Goal: Information Seeking & Learning: Check status

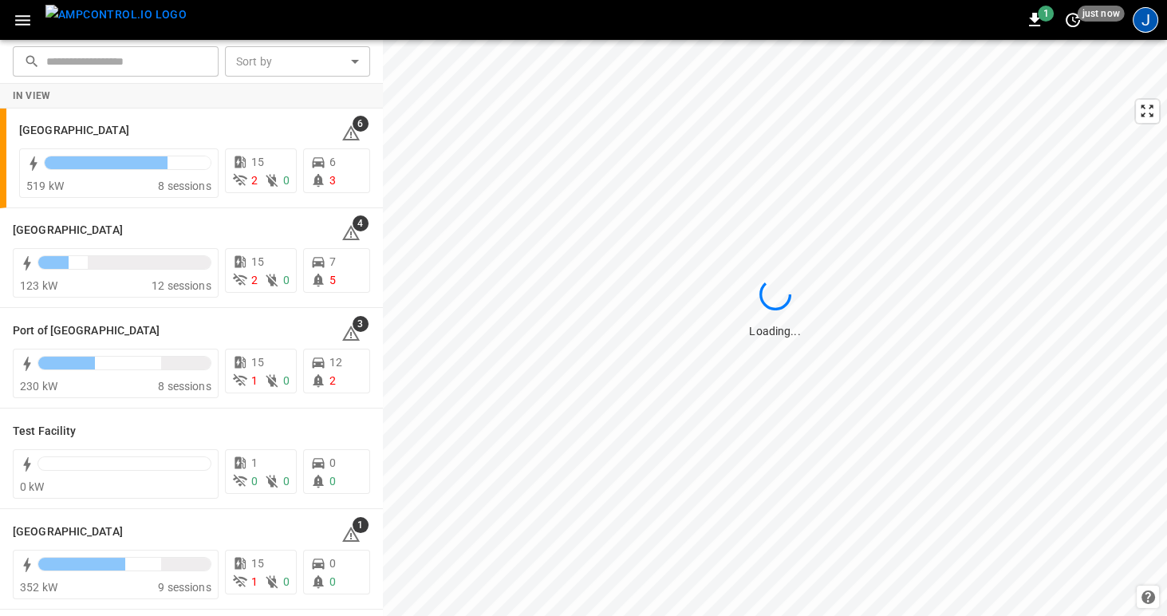
click at [1141, 22] on div "J" at bounding box center [1145, 20] width 26 height 26
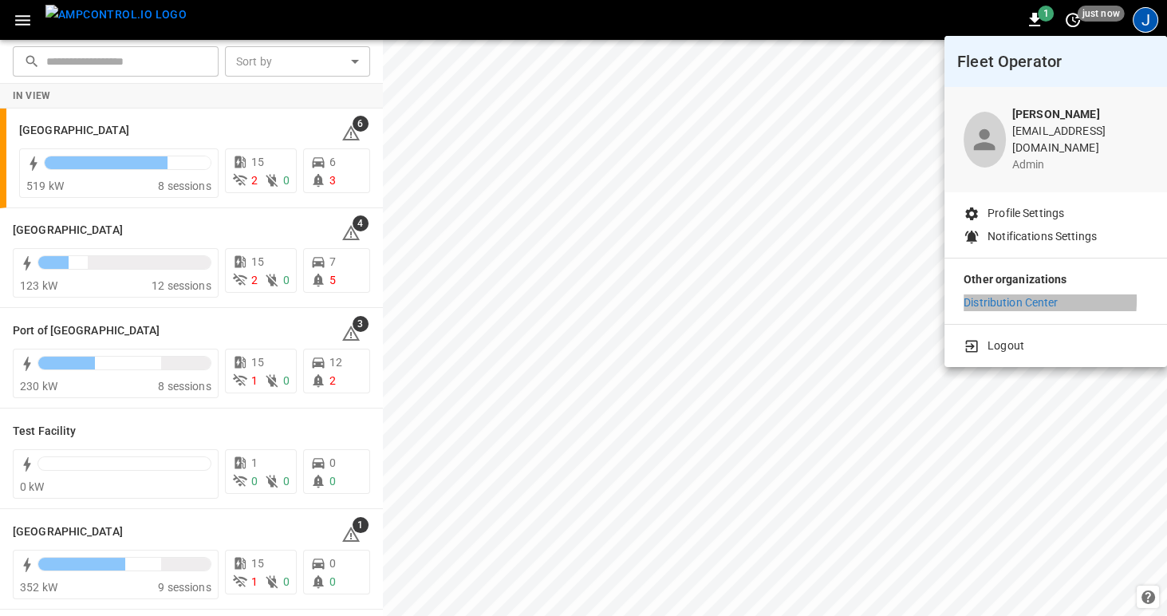
click at [1022, 294] on p "Distribution Center" at bounding box center [1010, 302] width 95 height 17
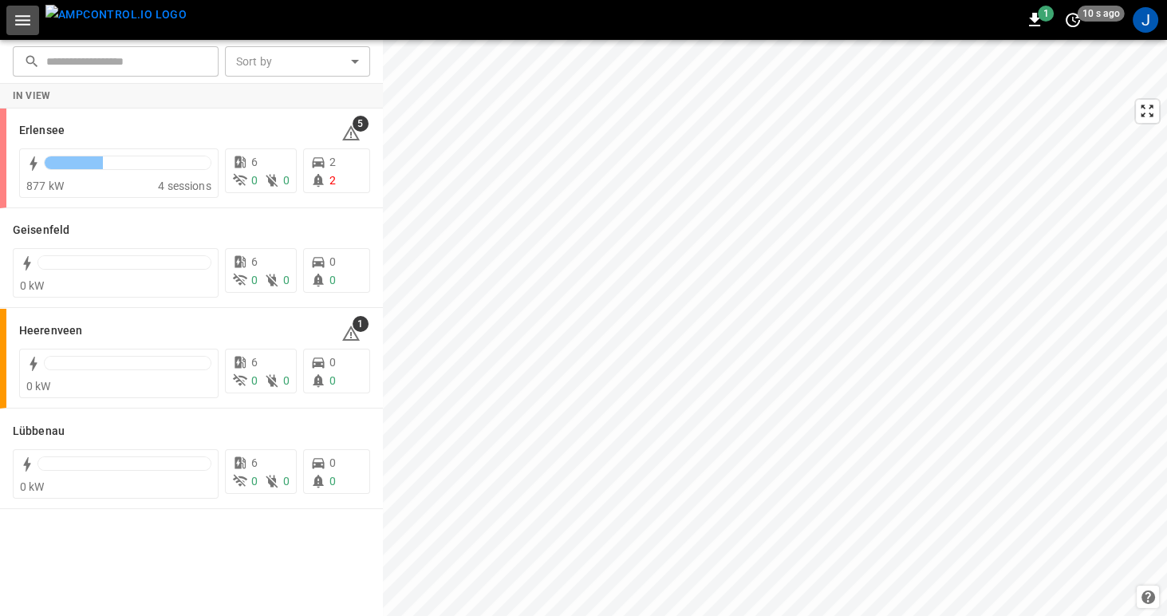
click at [21, 15] on icon "button" at bounding box center [22, 20] width 15 height 10
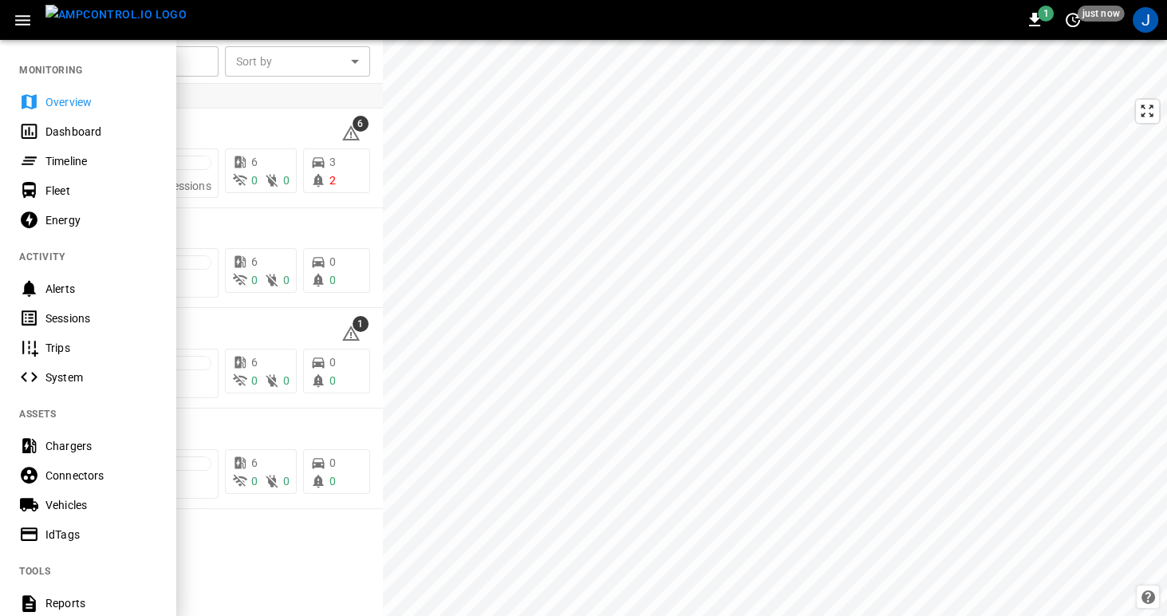
click at [1148, 117] on div at bounding box center [583, 308] width 1167 height 616
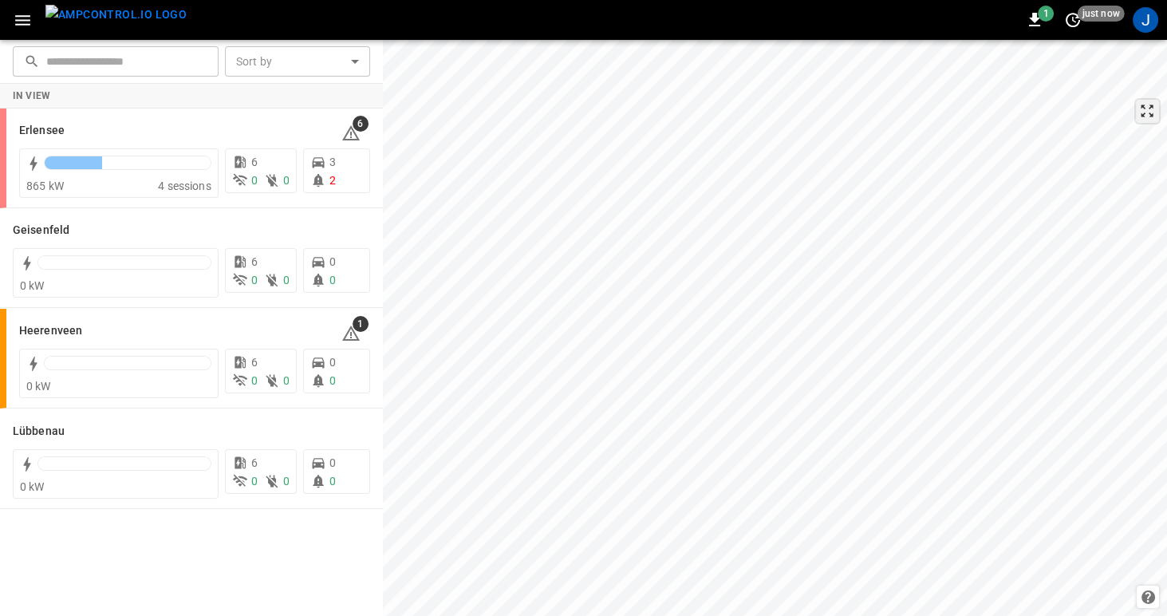
click at [1148, 112] on icon at bounding box center [1147, 111] width 16 height 16
click at [204, 128] on div "Erlensee" at bounding box center [170, 129] width 303 height 19
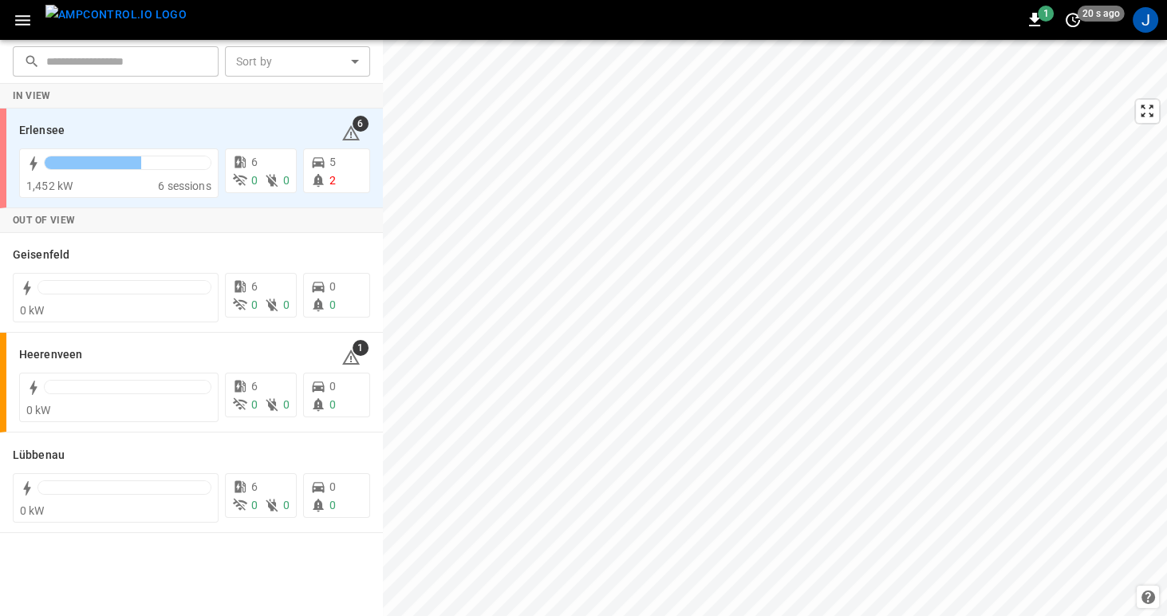
click at [20, 22] on icon "button" at bounding box center [23, 20] width 20 height 20
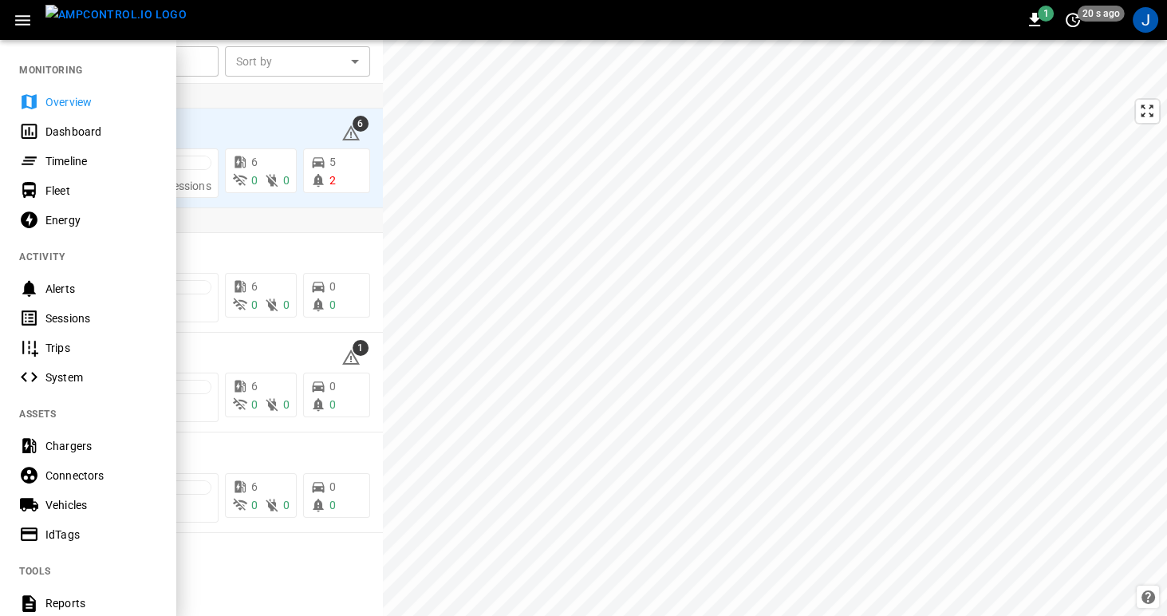
click at [49, 502] on div "Vehicles" at bounding box center [100, 505] width 111 height 16
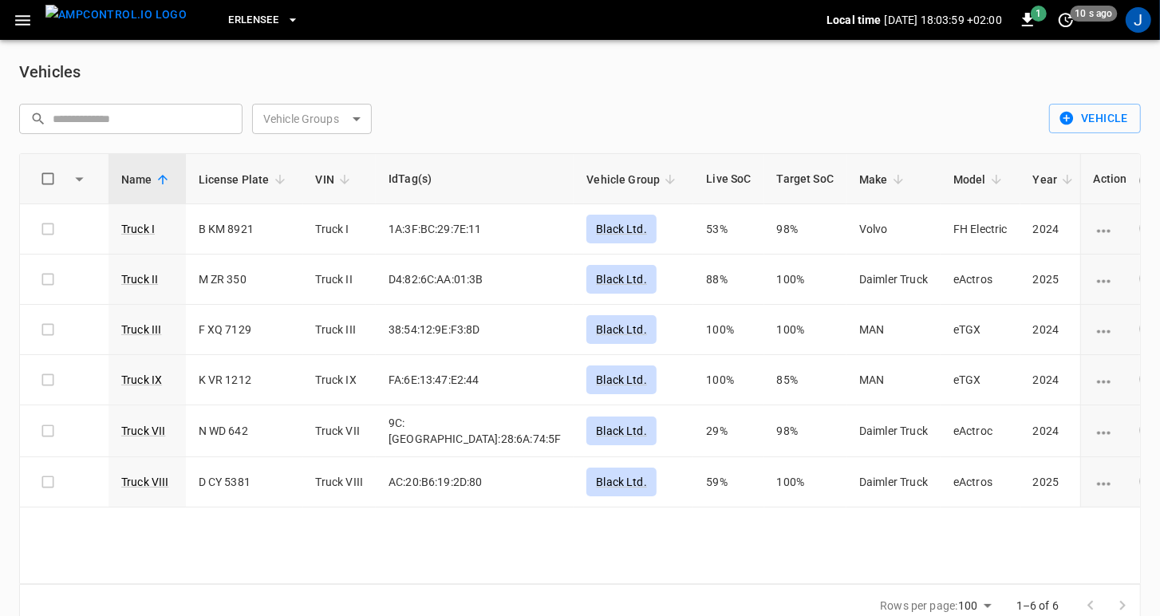
click at [234, 15] on span "Erlensee" at bounding box center [253, 20] width 50 height 18
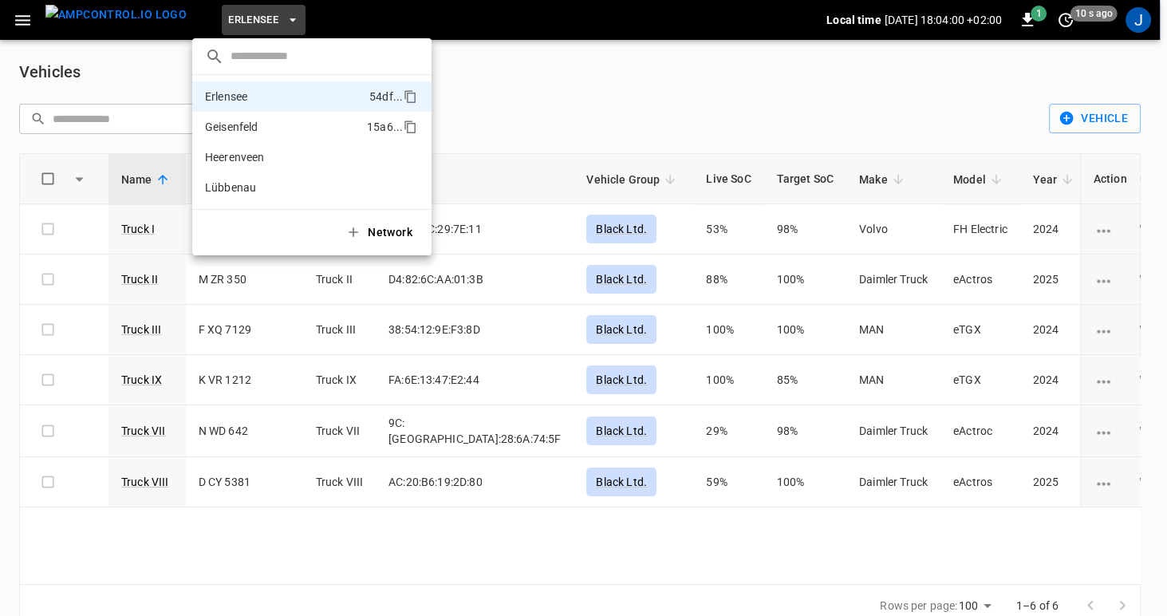
click at [253, 127] on p "Geisenfeld" at bounding box center [283, 127] width 156 height 16
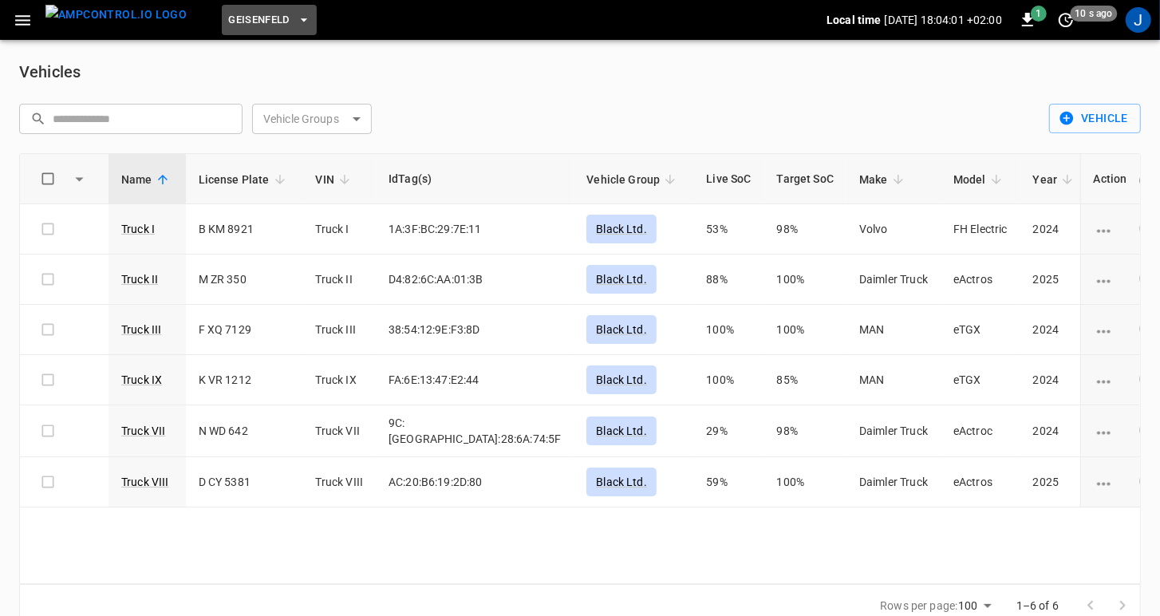
click at [253, 21] on span "Geisenfeld" at bounding box center [258, 20] width 61 height 18
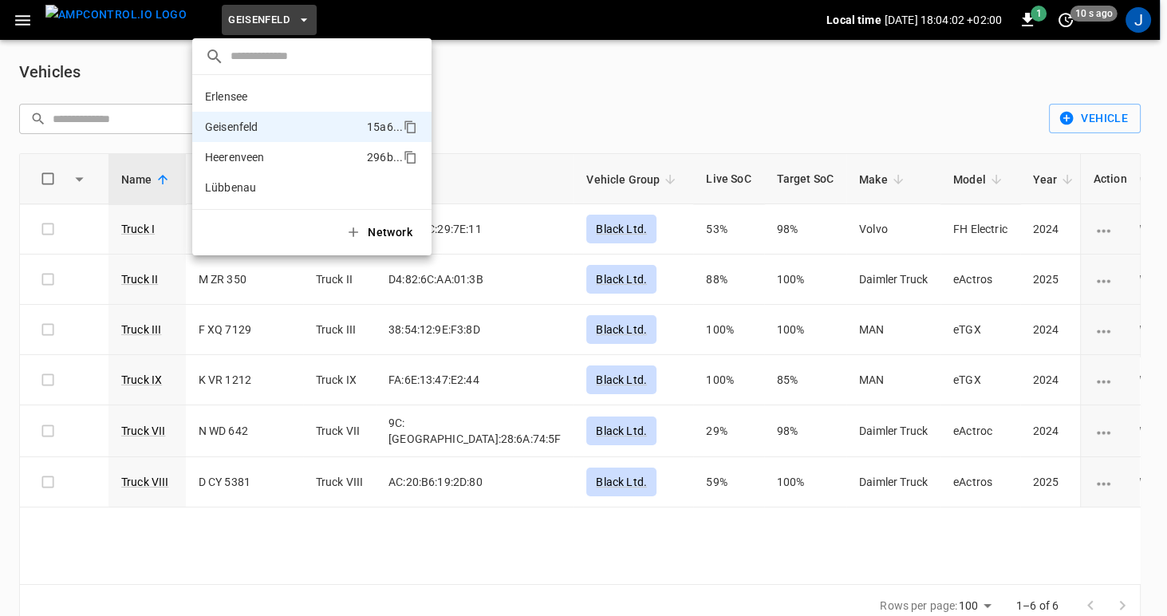
click at [259, 154] on p "Heerenveen" at bounding box center [283, 157] width 156 height 16
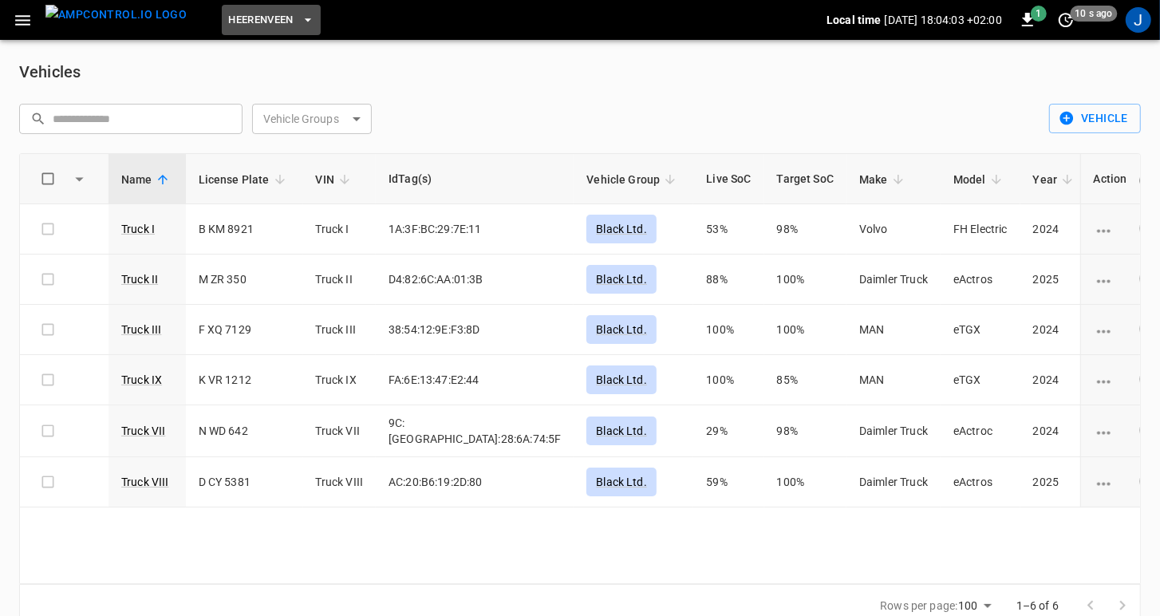
click at [258, 24] on span "Heerenveen" at bounding box center [260, 20] width 65 height 18
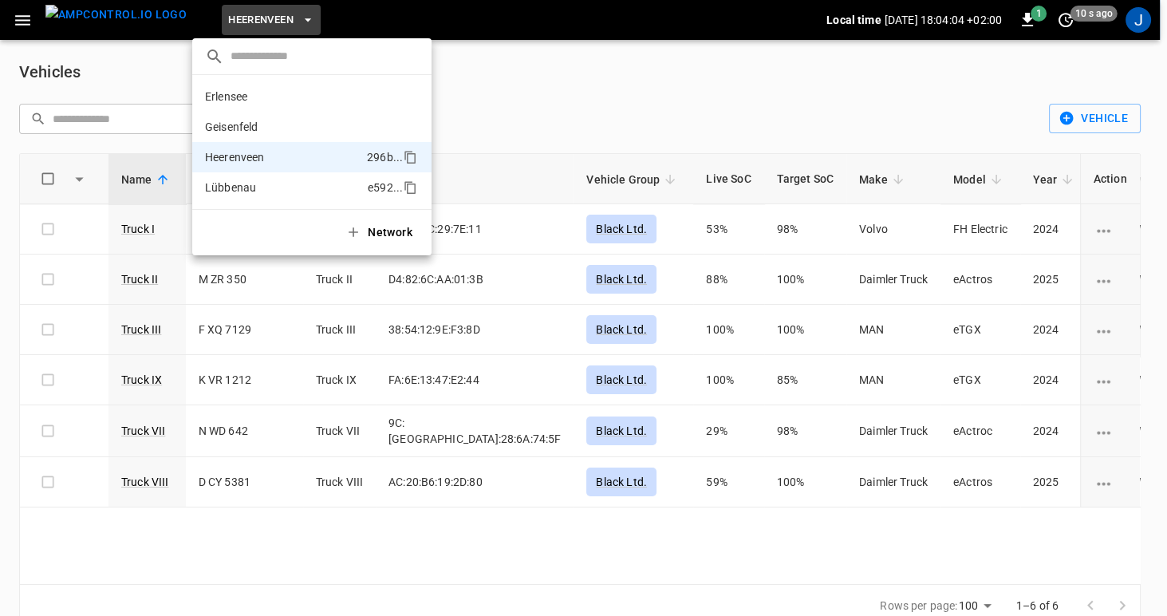
click at [238, 191] on p "Lübbenau" at bounding box center [283, 187] width 156 height 16
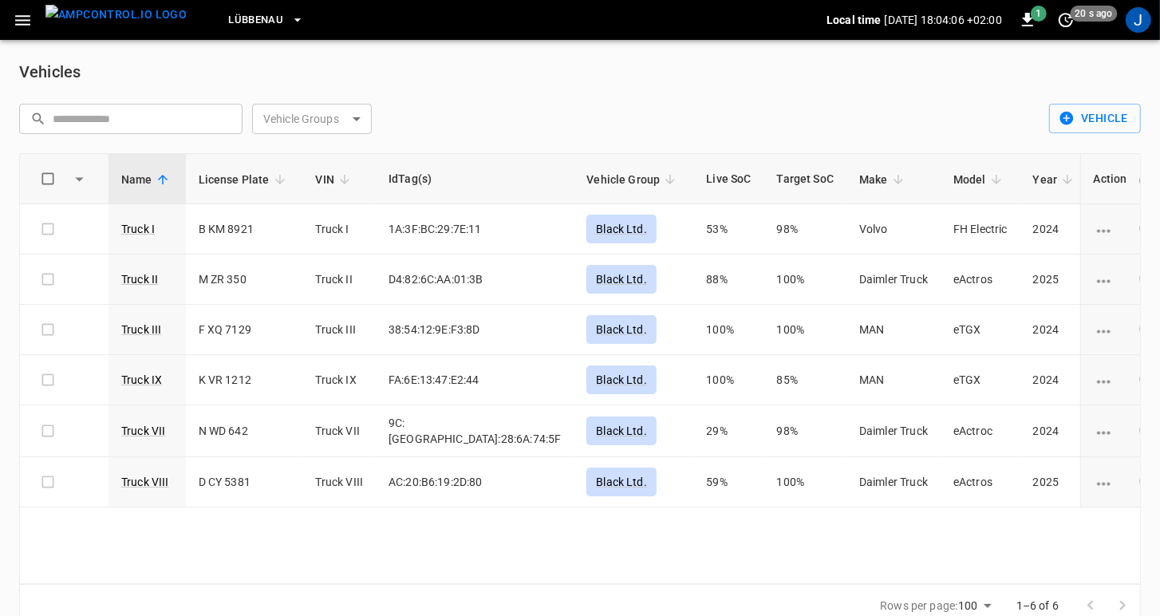
click at [244, 15] on span "Lübbenau" at bounding box center [255, 20] width 55 height 18
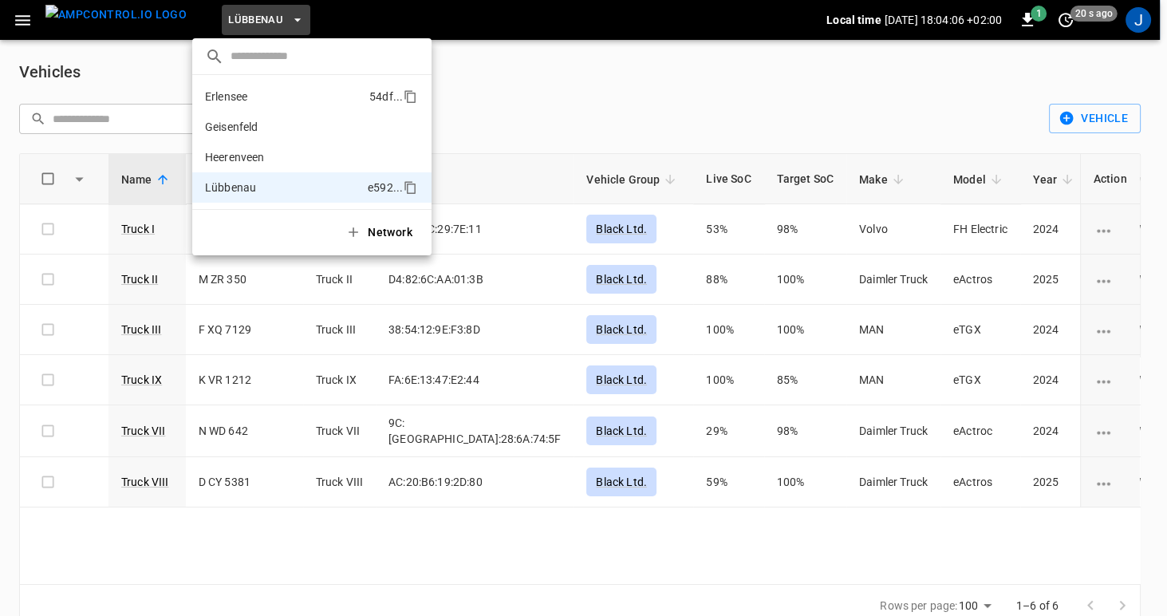
click at [238, 96] on p "Erlensee" at bounding box center [284, 97] width 158 height 16
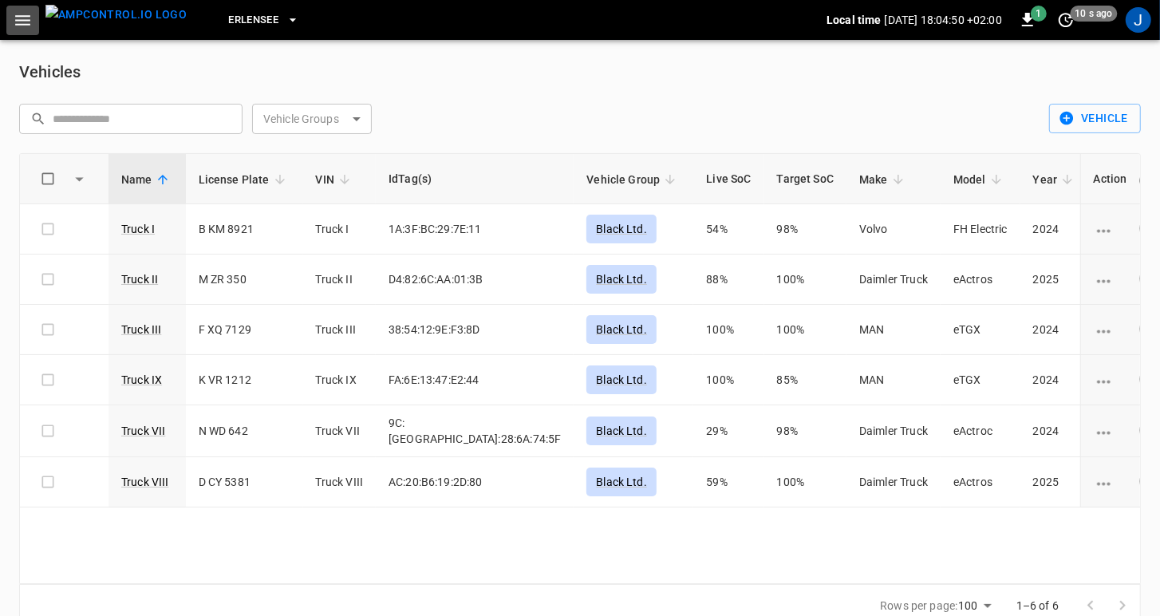
click at [18, 22] on icon "button" at bounding box center [23, 20] width 20 height 20
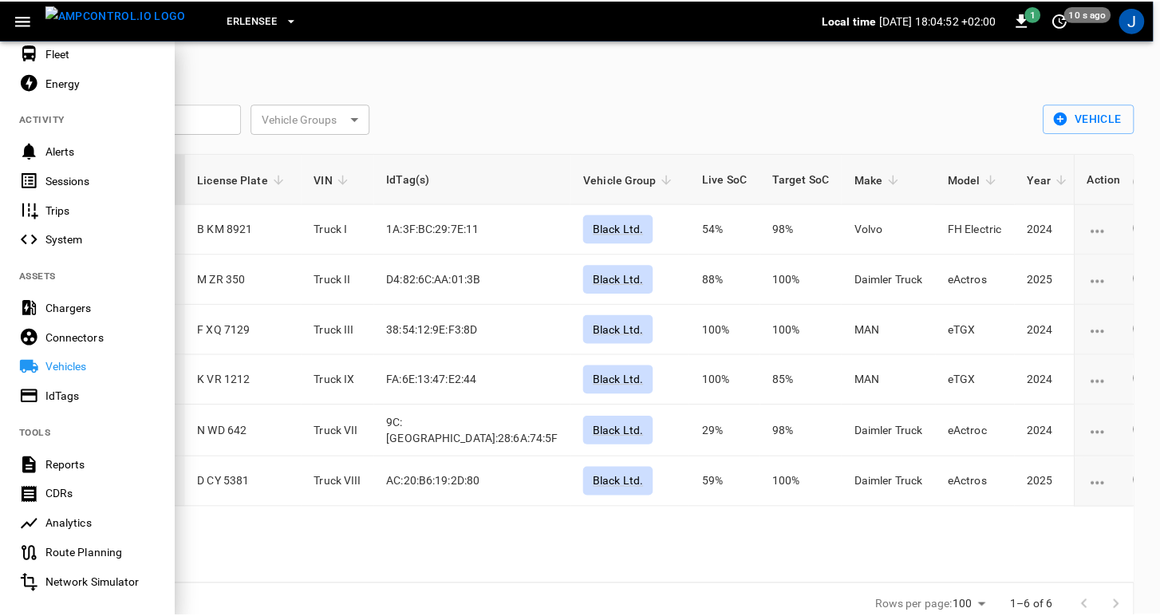
scroll to position [167, 0]
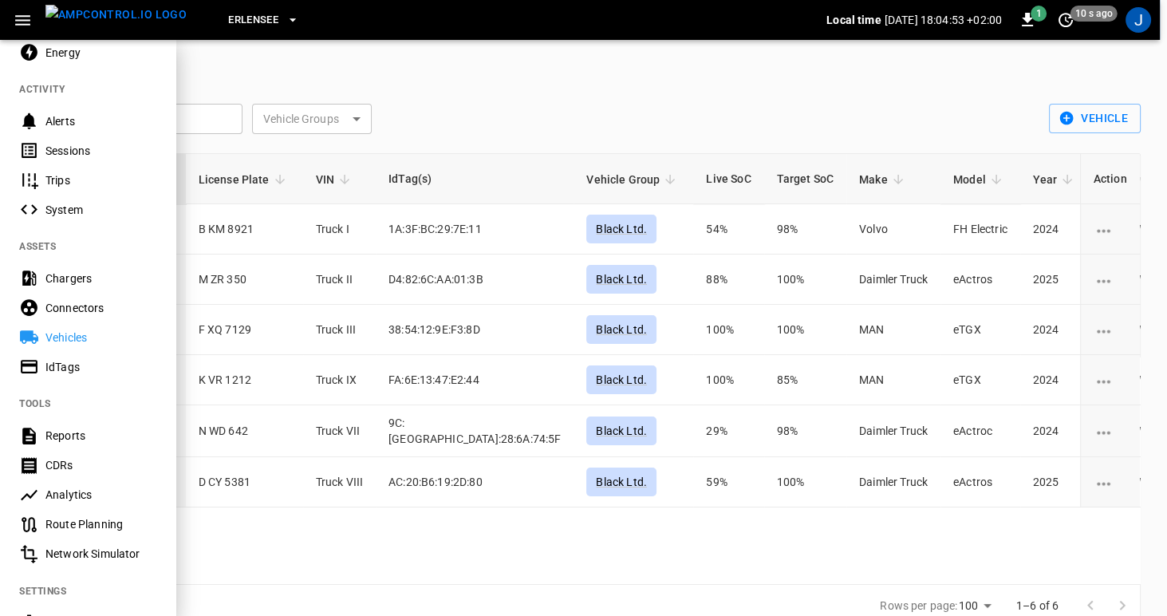
click at [70, 522] on div "Route Planning" at bounding box center [100, 524] width 111 height 16
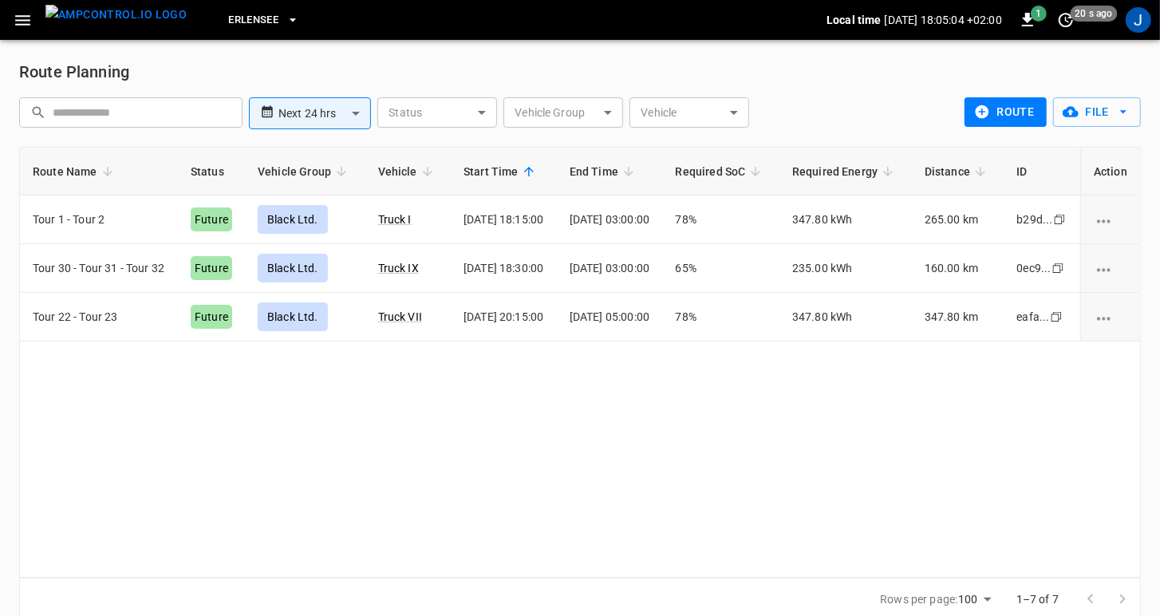
scroll to position [2, 0]
click at [208, 210] on div "Future" at bounding box center [211, 218] width 41 height 24
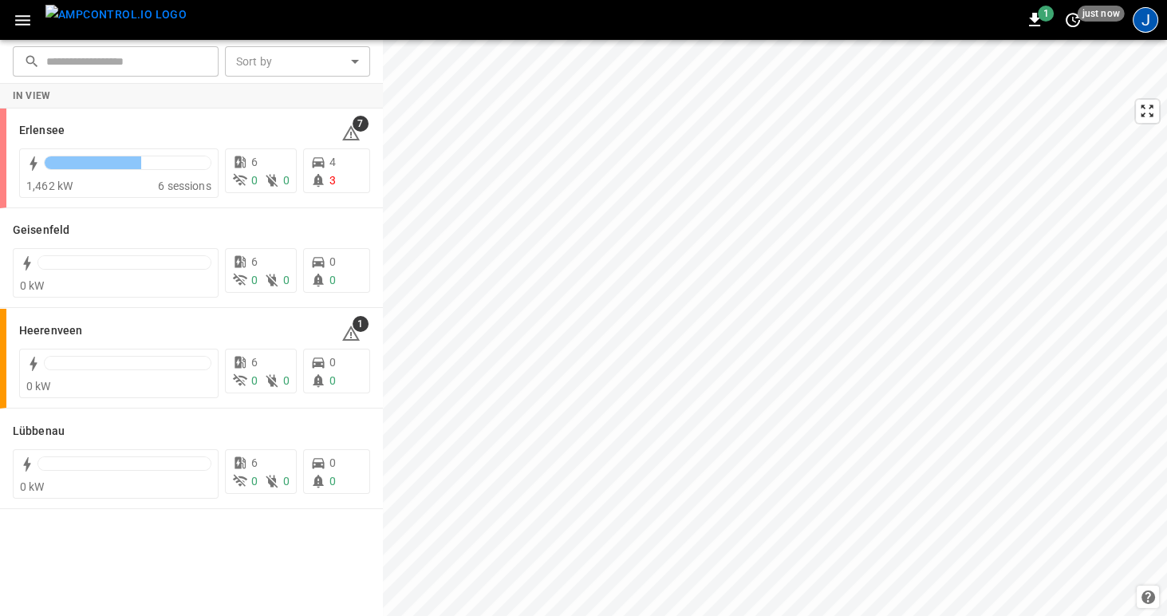
click at [1147, 19] on div "J" at bounding box center [1145, 20] width 26 height 26
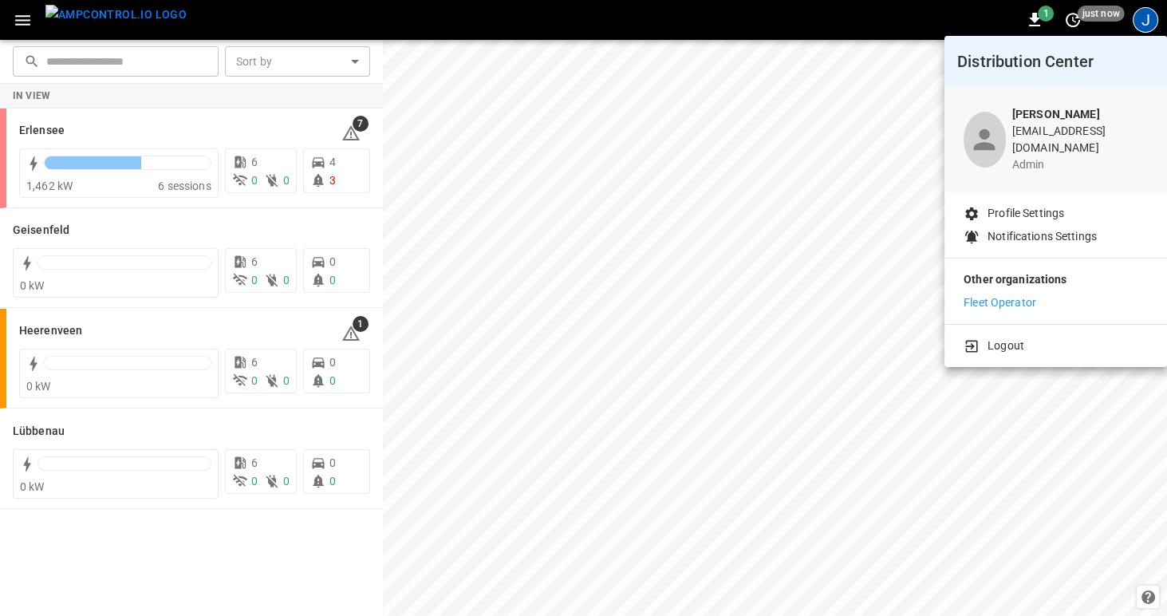
click at [653, 95] on div at bounding box center [583, 308] width 1167 height 616
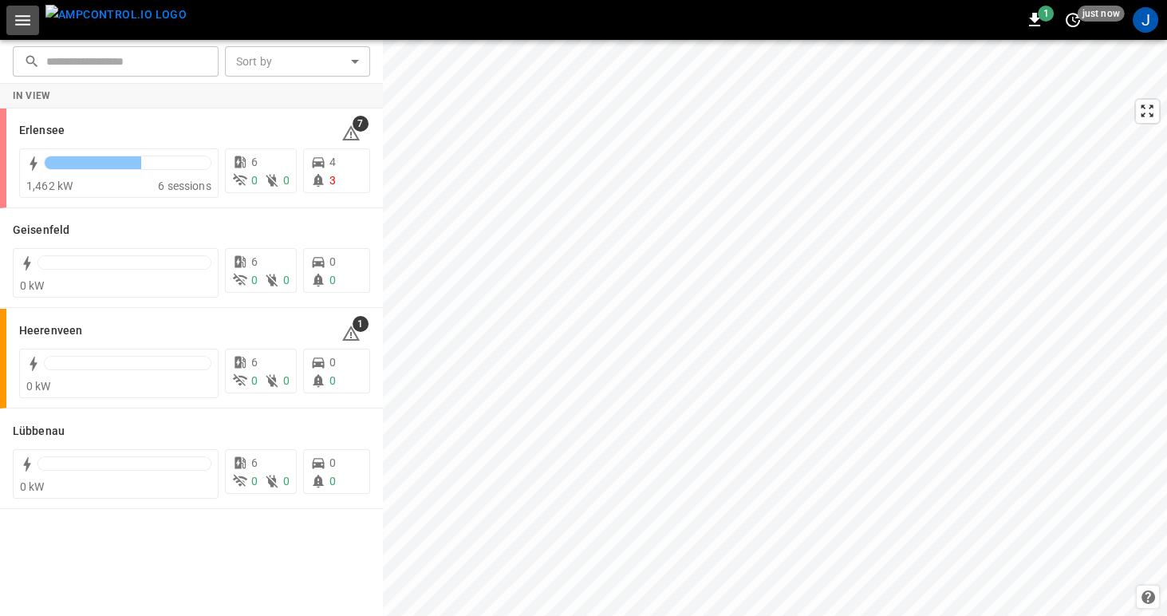
click at [22, 20] on icon "button" at bounding box center [22, 20] width 15 height 10
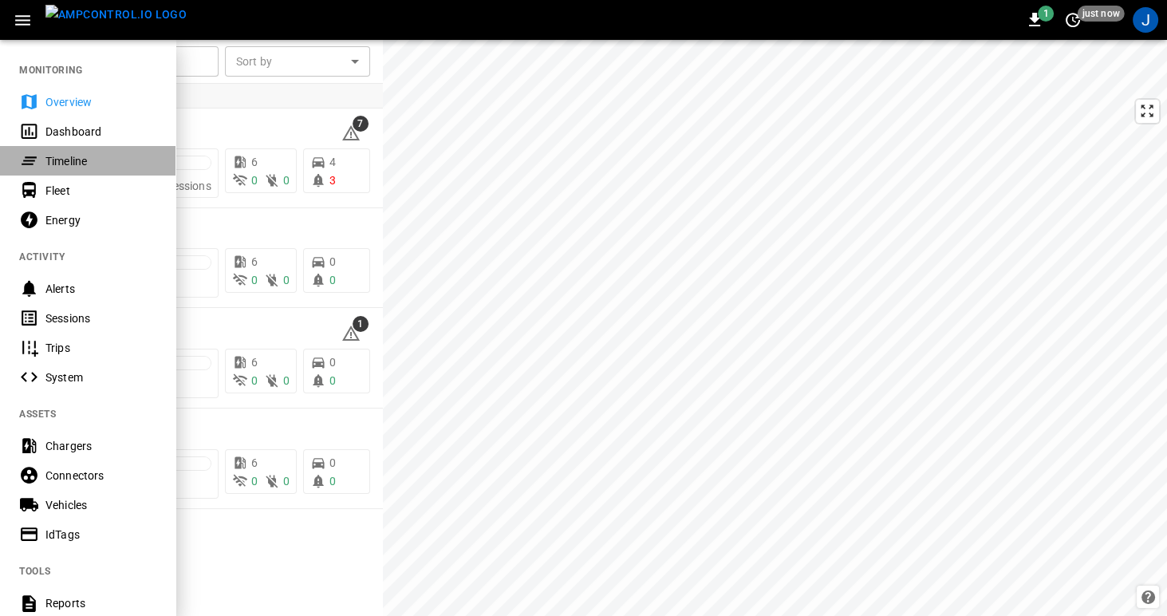
click at [72, 167] on div "Timeline" at bounding box center [100, 161] width 111 height 16
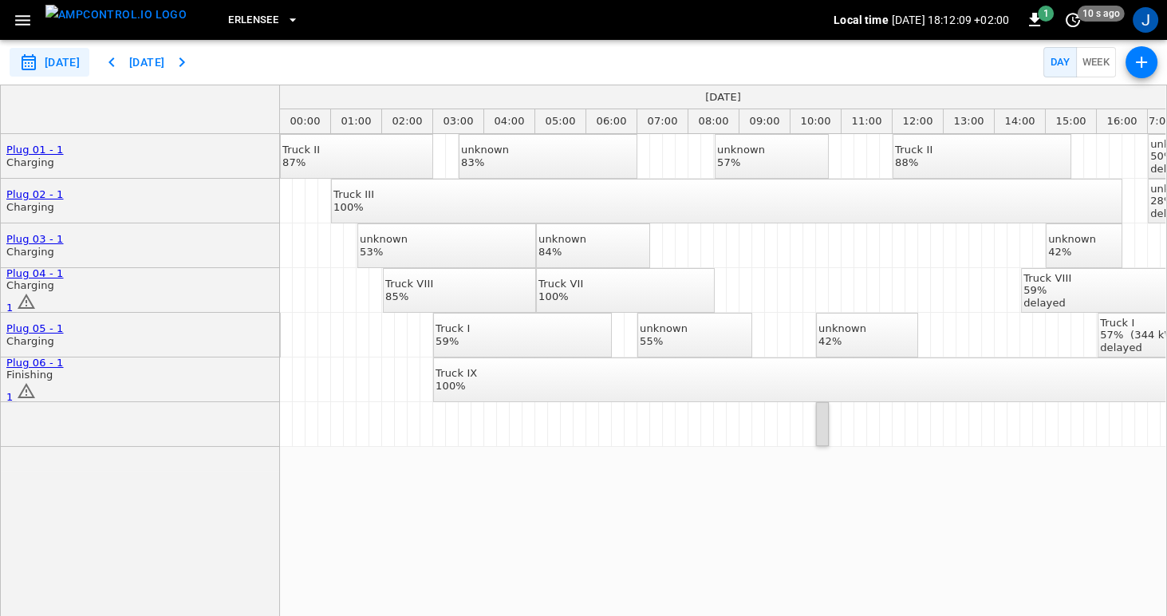
drag, startPoint x: 821, startPoint y: 445, endPoint x: 855, endPoint y: 443, distance: 33.6
click at [1090, 57] on button "Week" at bounding box center [1096, 62] width 41 height 31
type input "**********"
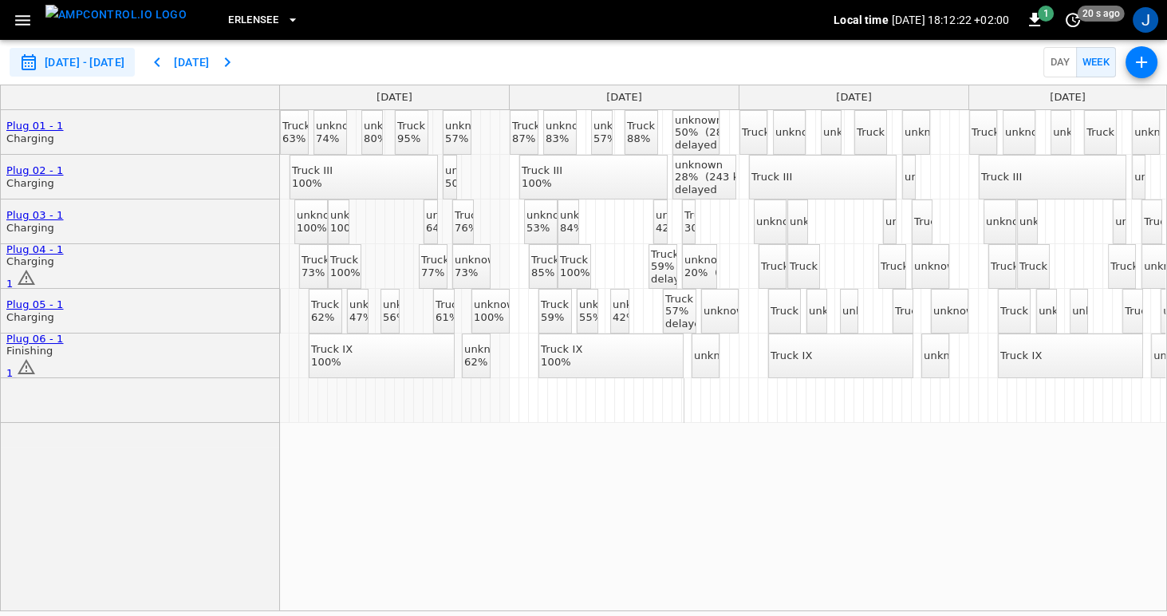
click at [548, 178] on div "Truck III 100%" at bounding box center [542, 176] width 41 height 25
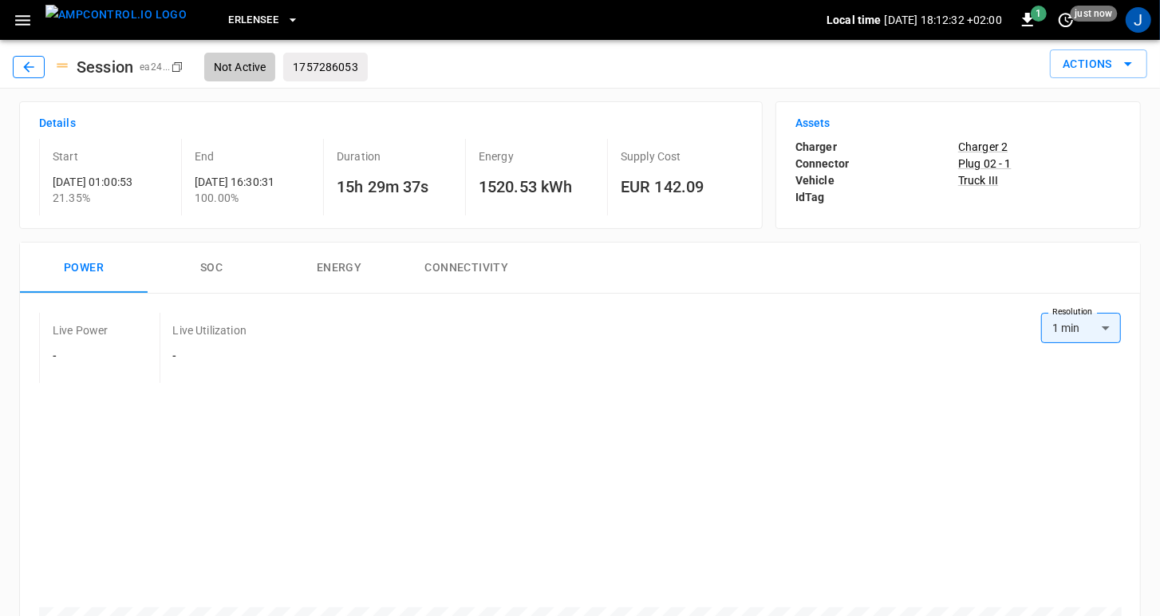
click at [18, 67] on button "button" at bounding box center [29, 67] width 32 height 22
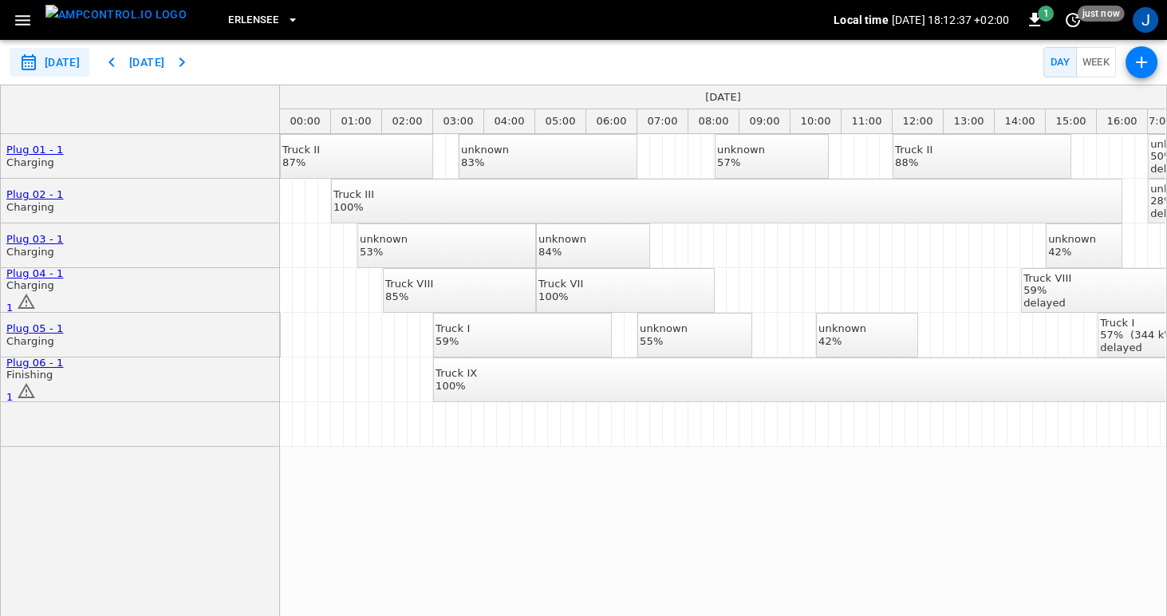
click at [509, 159] on div "unknown 83%" at bounding box center [485, 156] width 48 height 25
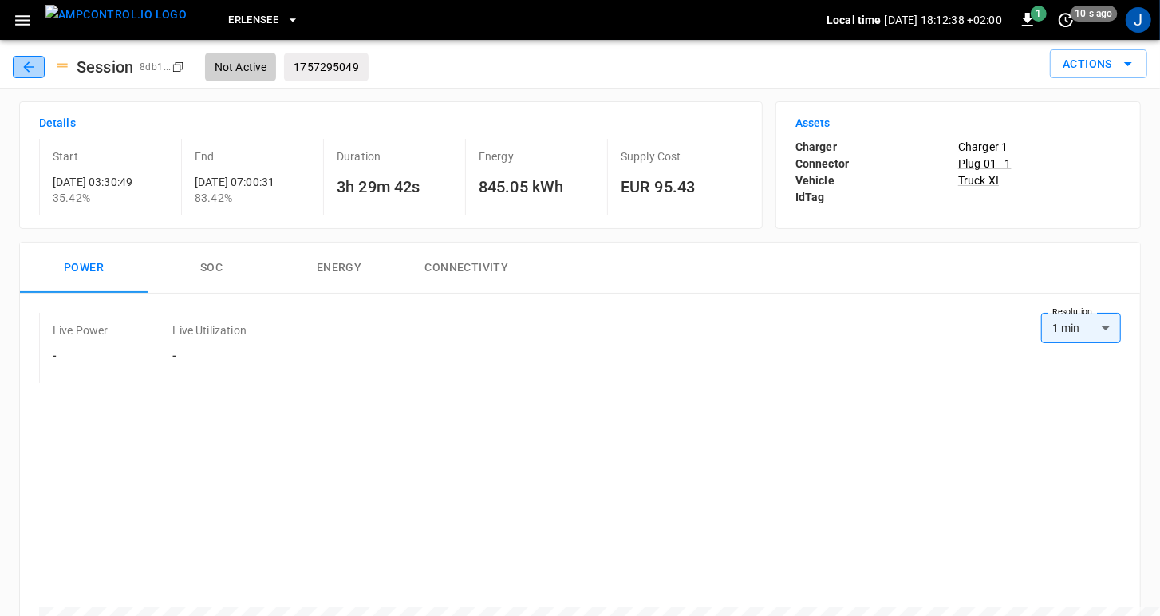
click at [17, 63] on button "button" at bounding box center [29, 67] width 32 height 22
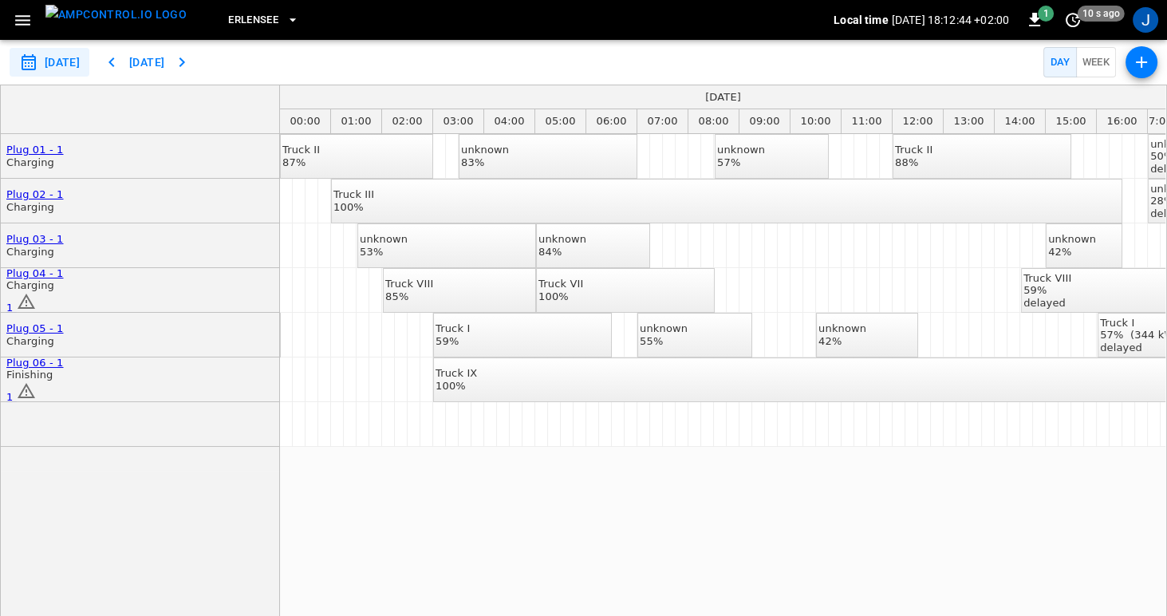
click at [1092, 62] on button "Week" at bounding box center [1096, 62] width 41 height 31
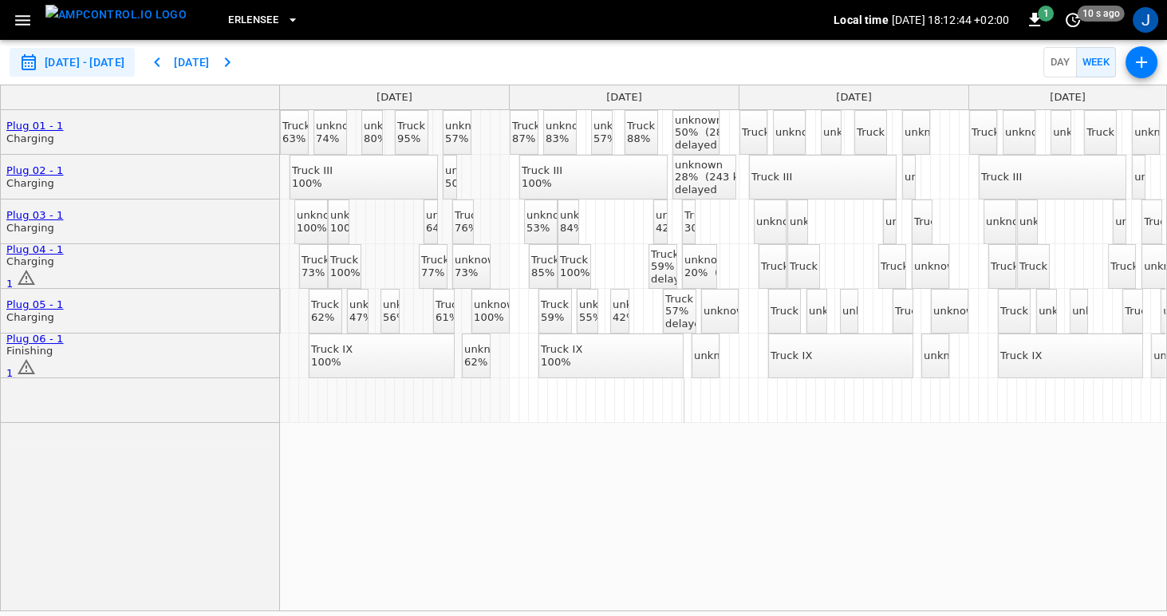
type input "**********"
click at [792, 182] on div "Truck III" at bounding box center [771, 177] width 41 height 13
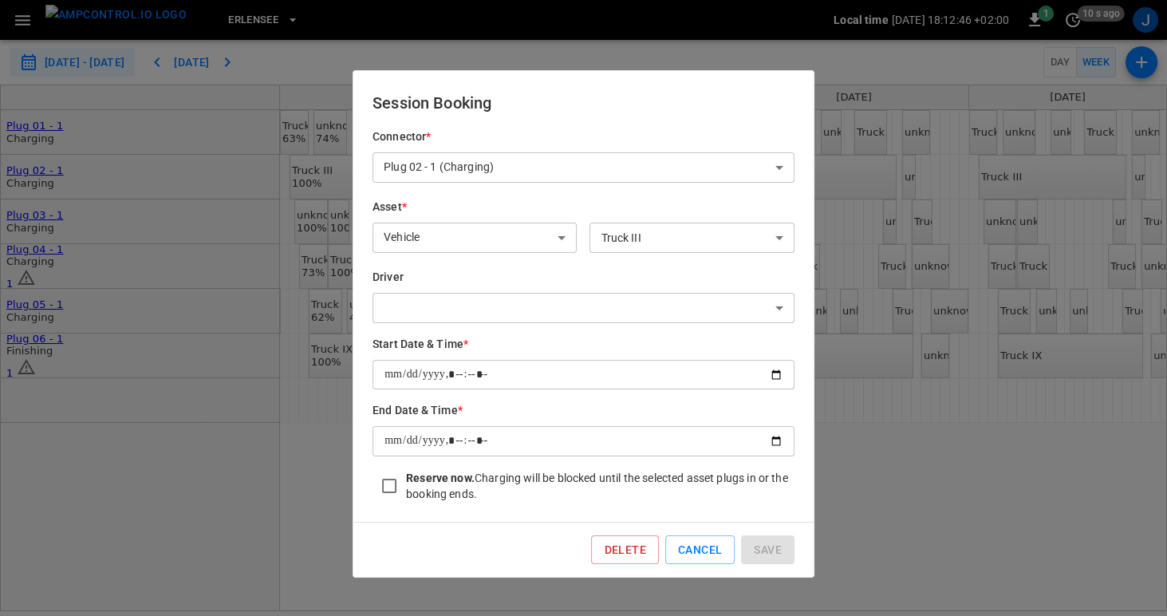
type input "**********"
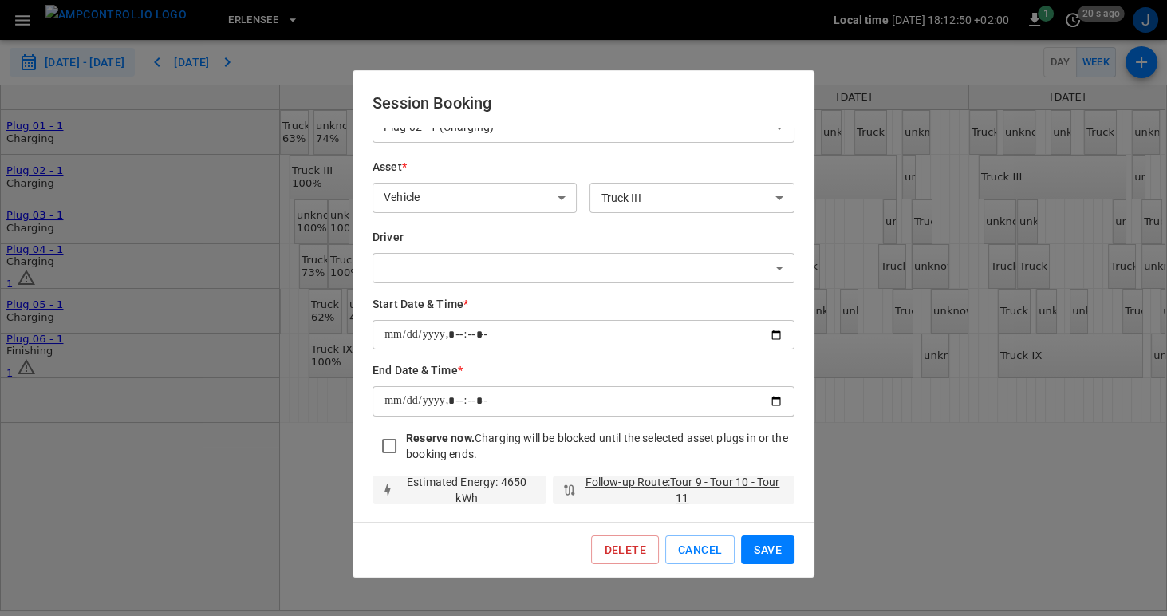
click at [823, 459] on div at bounding box center [583, 308] width 1167 height 616
click at [816, 536] on div at bounding box center [583, 308] width 1167 height 616
click at [709, 553] on button "Cancel" at bounding box center [699, 550] width 69 height 30
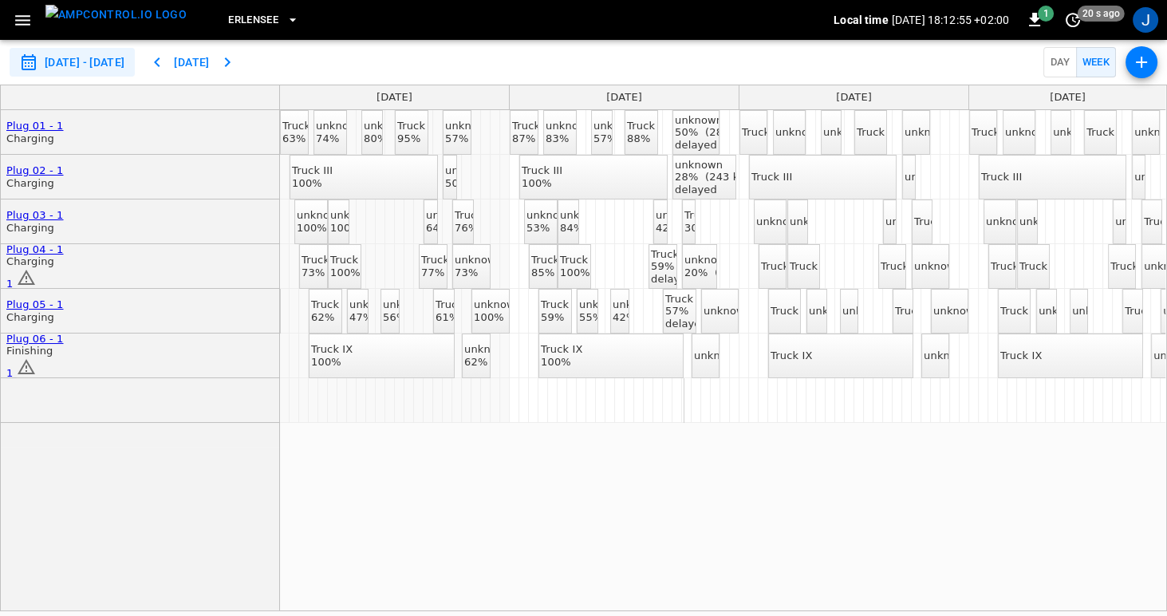
drag, startPoint x: 670, startPoint y: 267, endPoint x: 821, endPoint y: 261, distance: 151.7
click at [821, 261] on div "Truck II 63% unknown 74% unknown 80% Truck II 95% unknown 57% Truck II 87% unkn…" at bounding box center [1084, 266] width 1608 height 313
click at [688, 190] on div "delayed" at bounding box center [714, 189] width 79 height 13
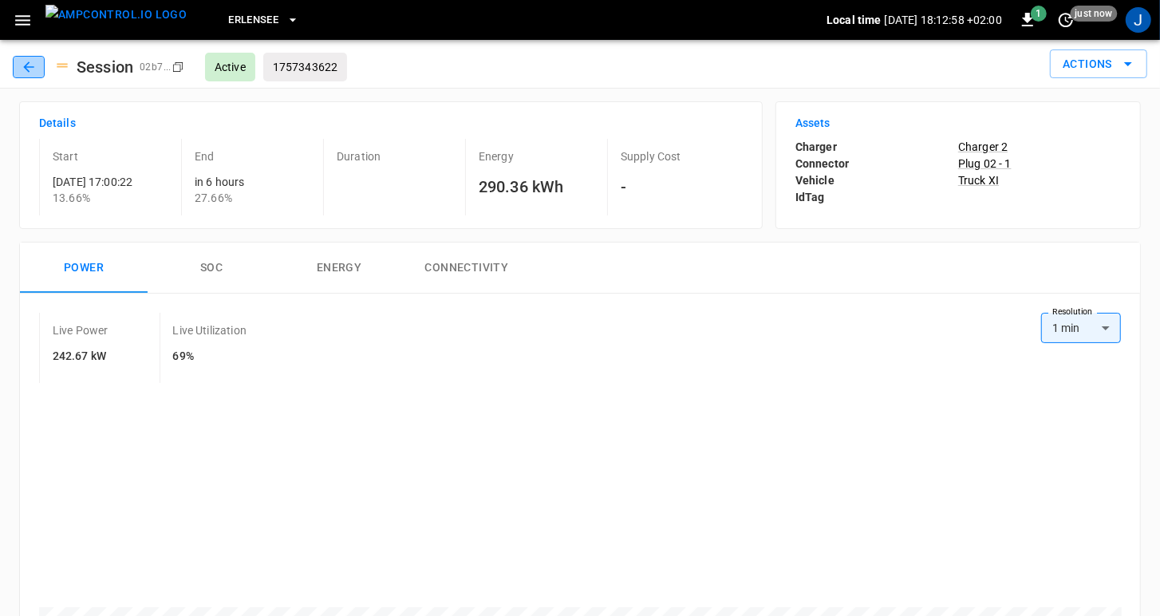
click at [24, 70] on icon "button" at bounding box center [29, 67] width 16 height 16
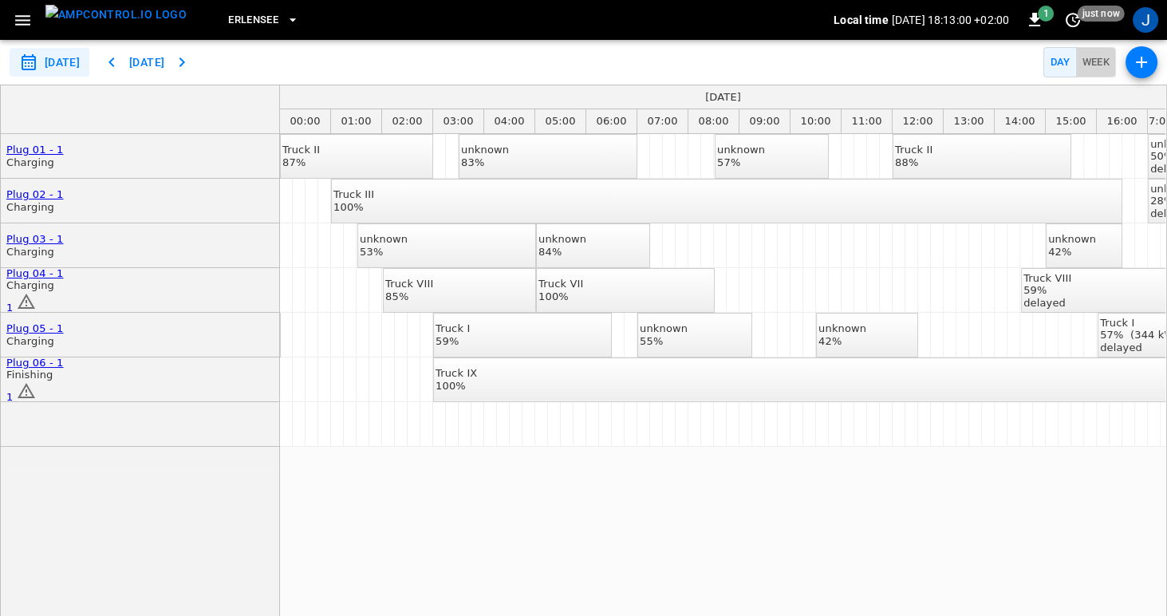
click at [1105, 55] on button "Week" at bounding box center [1096, 62] width 41 height 31
type input "**********"
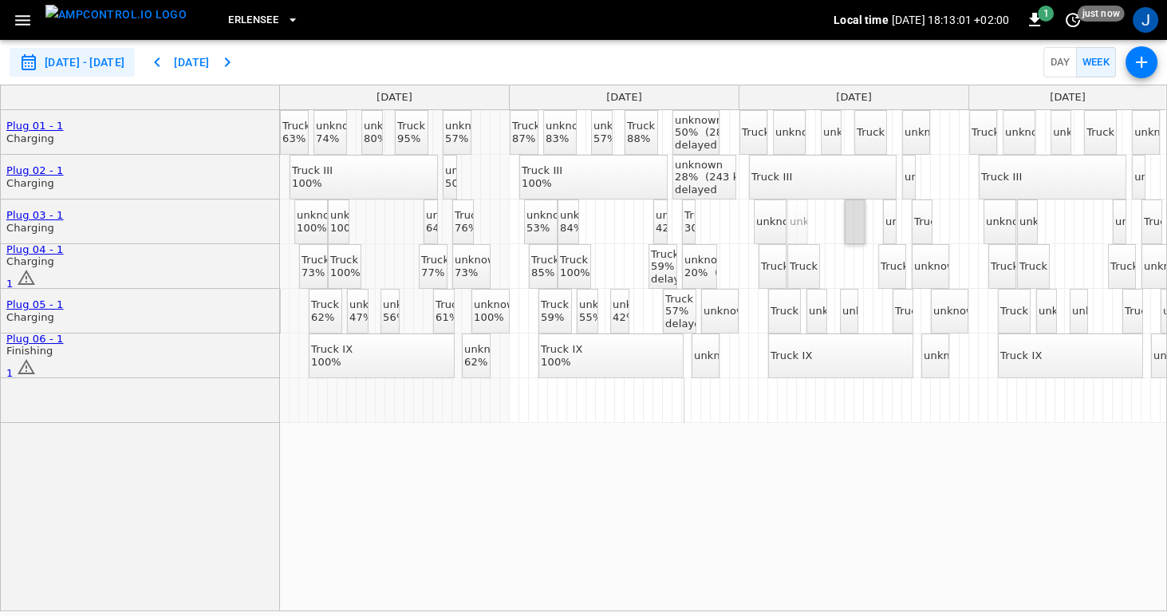
drag, startPoint x: 795, startPoint y: 220, endPoint x: 861, endPoint y: 217, distance: 66.3
click at [234, 18] on span "Erlensee" at bounding box center [253, 20] width 50 height 18
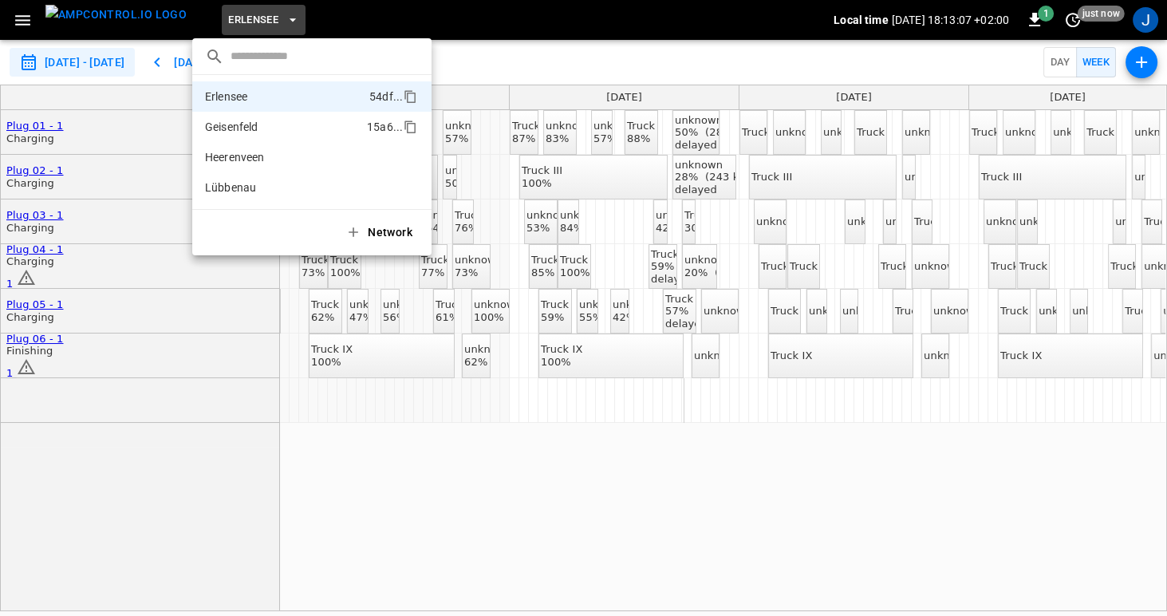
click at [238, 126] on p "Geisenfeld" at bounding box center [283, 127] width 156 height 16
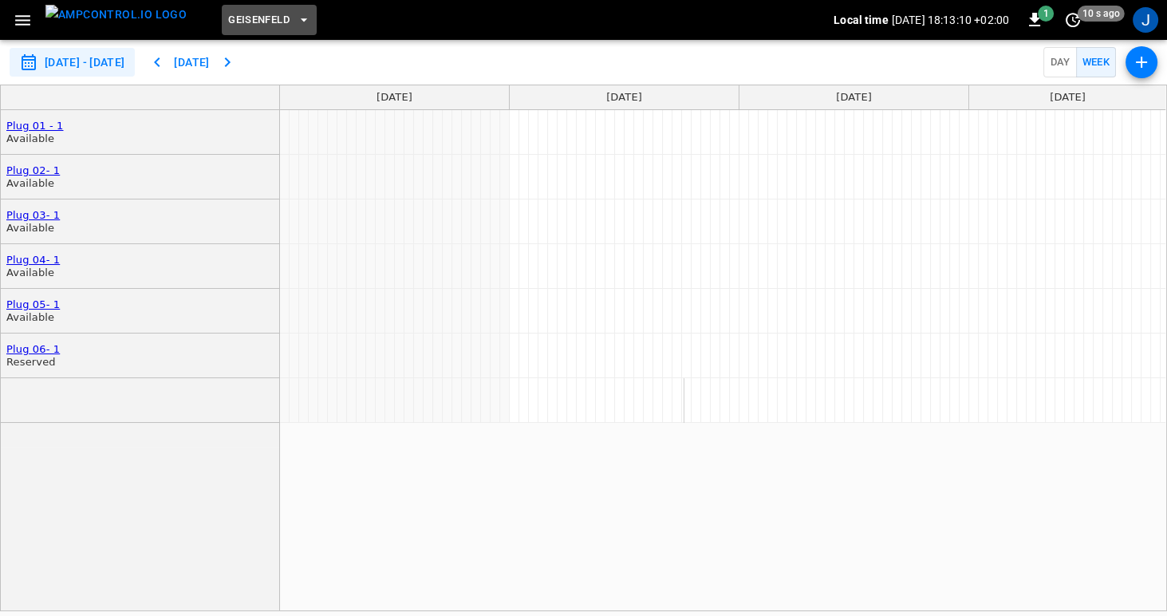
click at [254, 23] on span "Geisenfeld" at bounding box center [258, 20] width 61 height 18
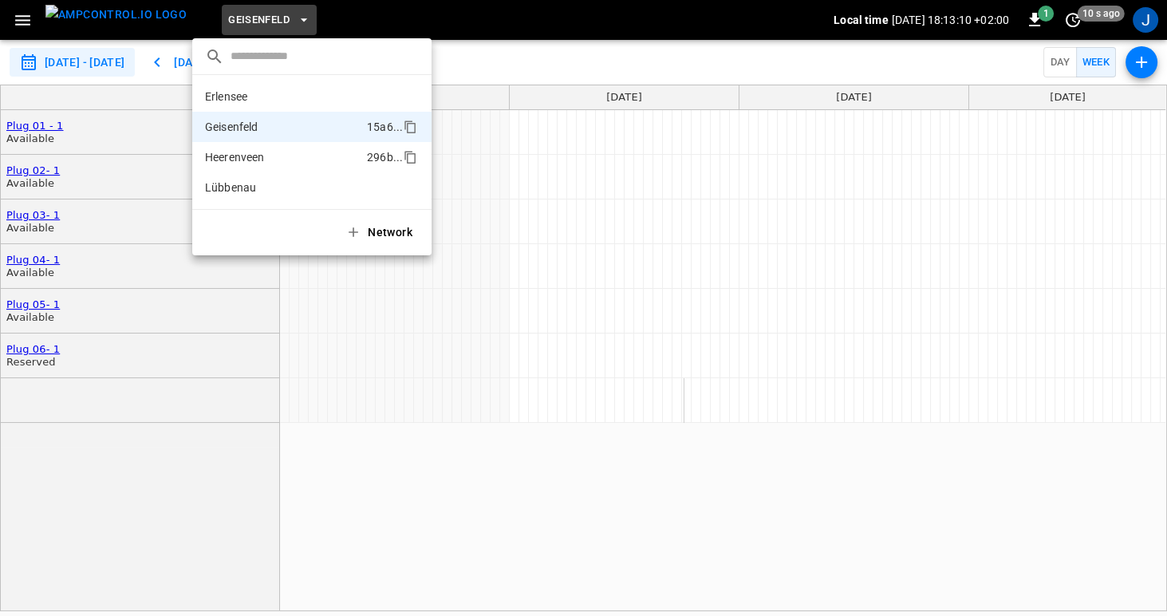
click at [241, 156] on p "Heerenveen" at bounding box center [283, 157] width 156 height 16
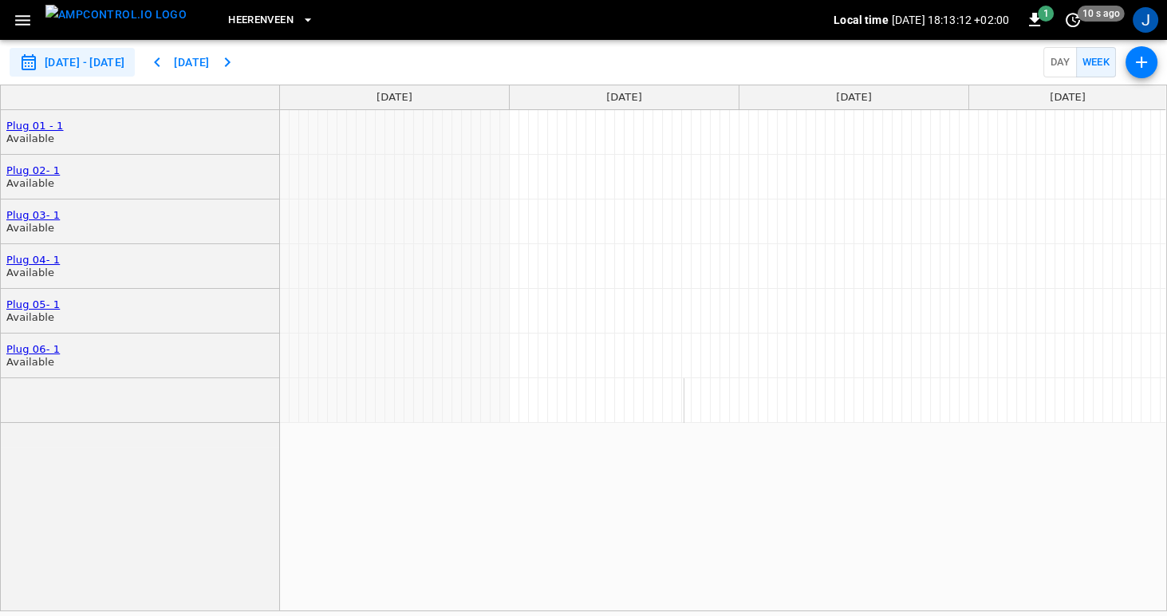
click at [253, 24] on span "Heerenveen" at bounding box center [260, 20] width 65 height 18
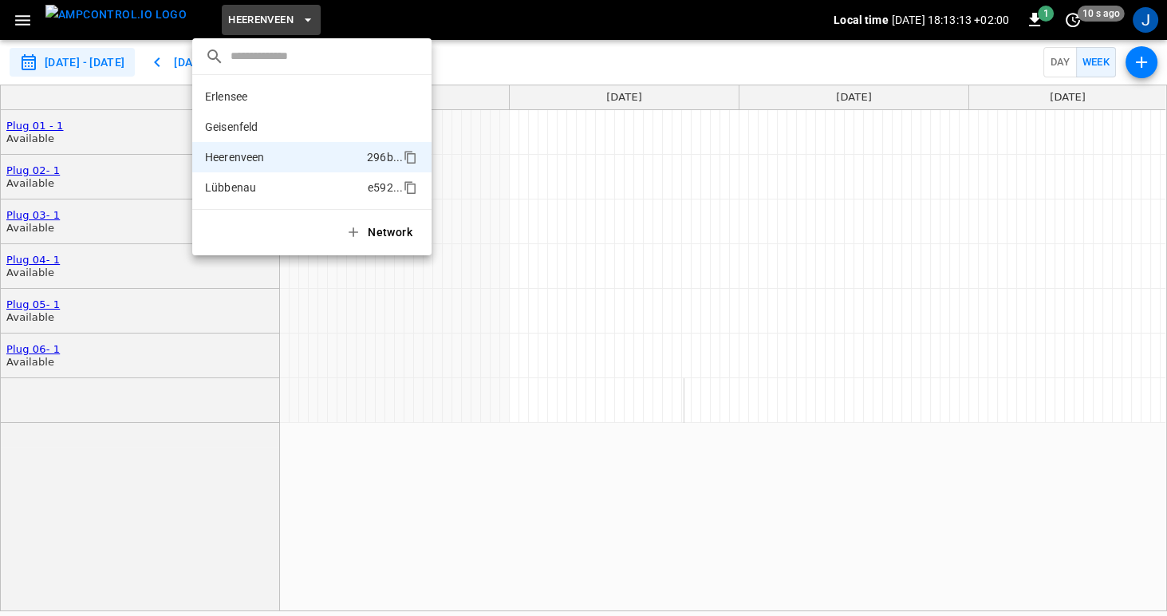
click at [240, 177] on li "Lübbenau e592 ..." at bounding box center [311, 187] width 239 height 30
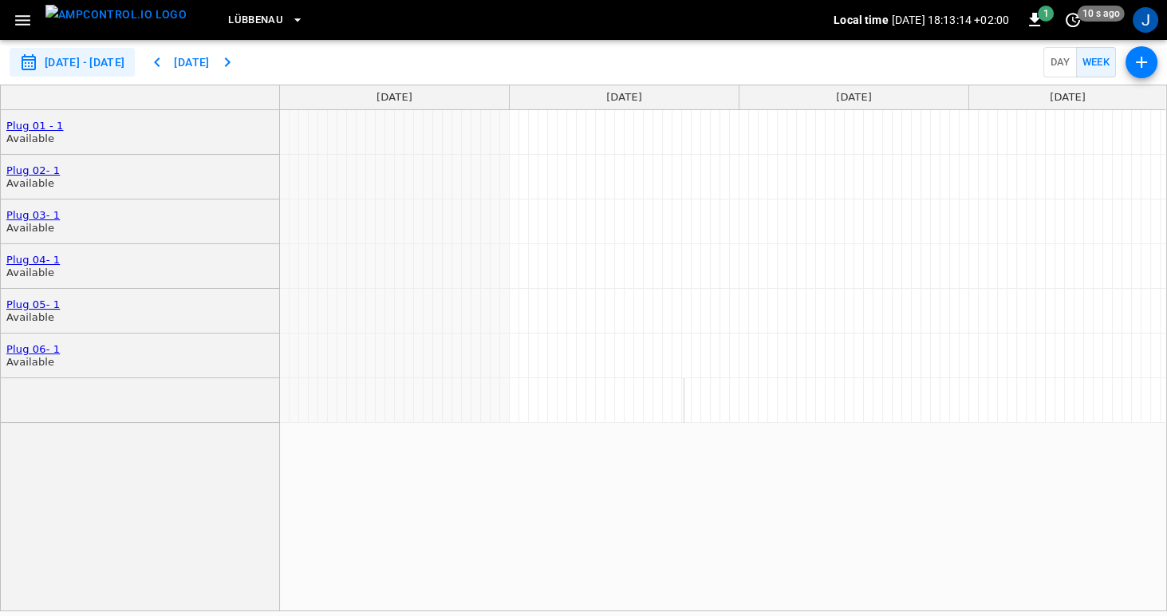
click at [250, 18] on span "Lübbenau" at bounding box center [255, 20] width 55 height 18
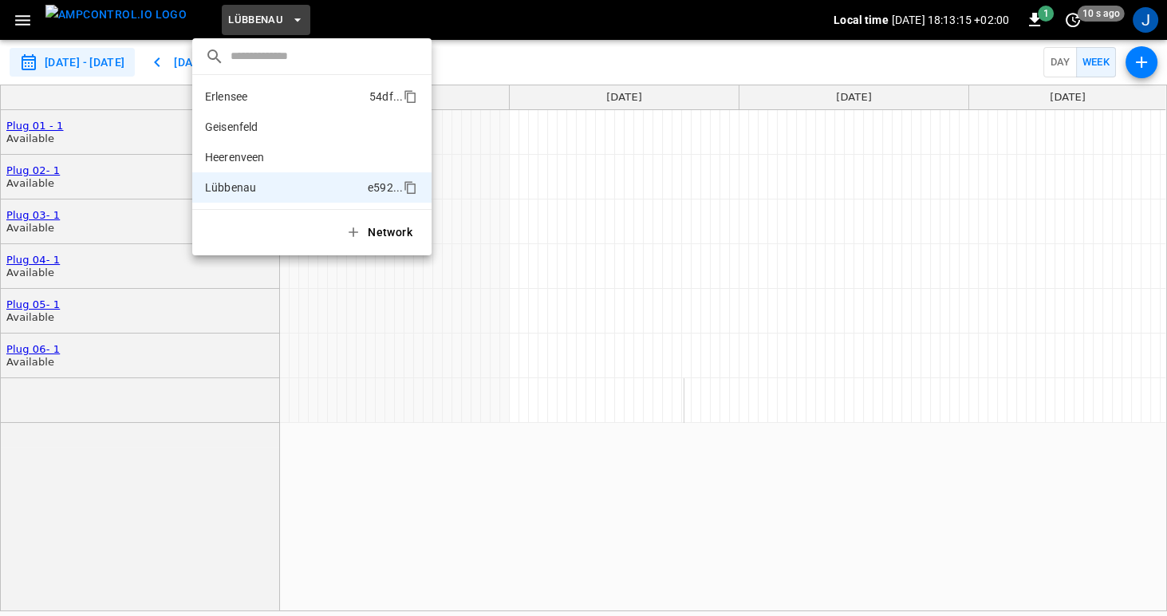
click at [248, 91] on p "Erlensee" at bounding box center [284, 97] width 158 height 16
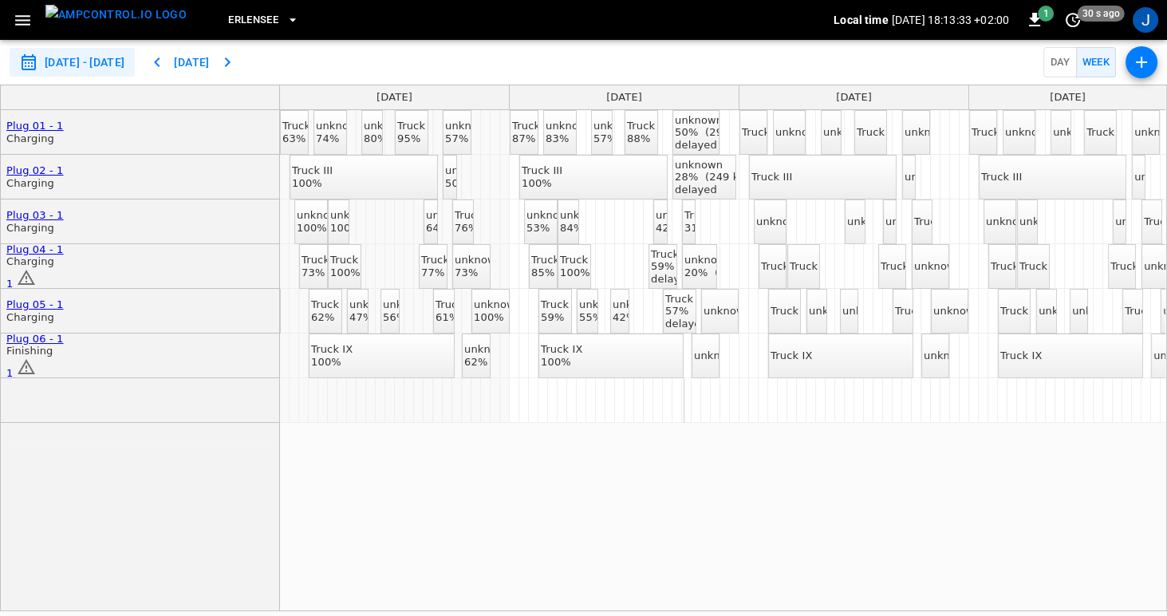
click at [234, 18] on span "Erlensee" at bounding box center [253, 20] width 50 height 18
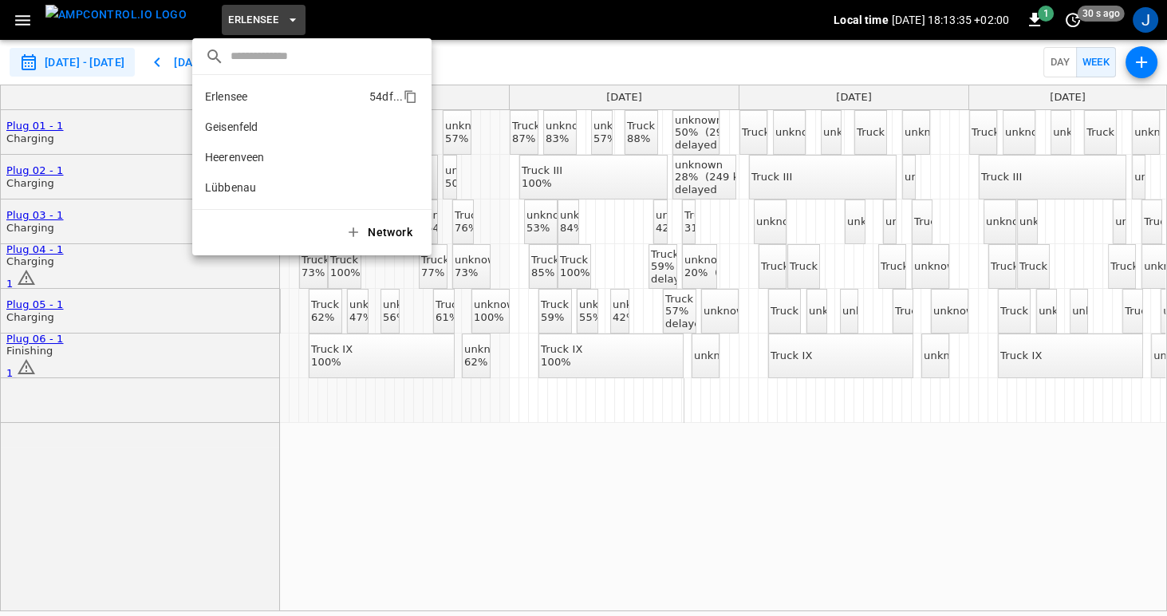
click at [217, 93] on p "Erlensee" at bounding box center [284, 97] width 158 height 16
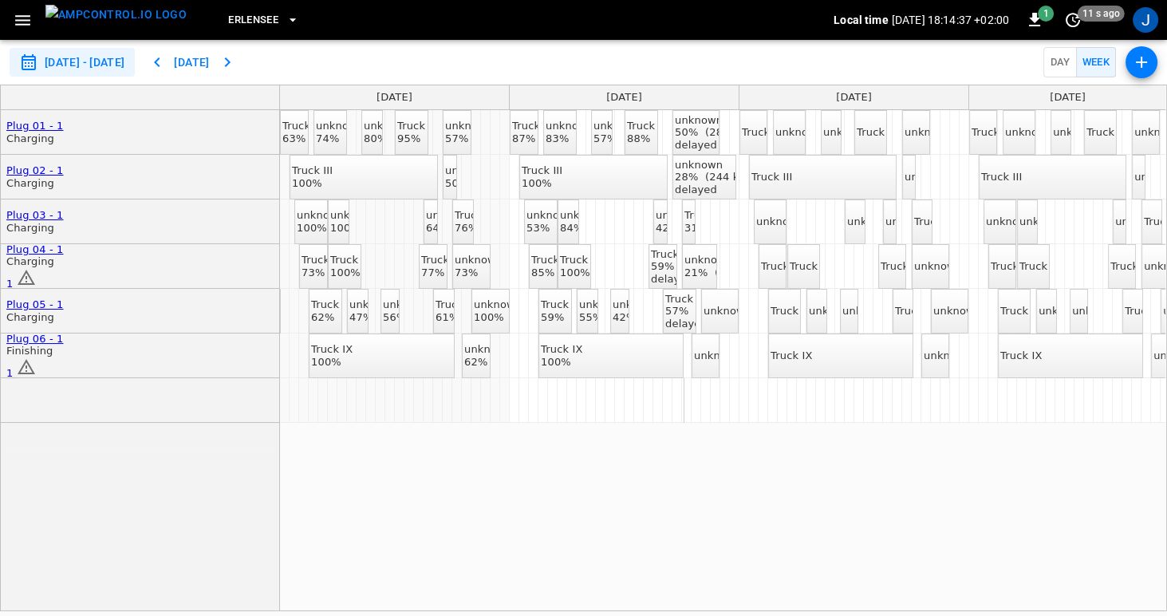
click at [675, 133] on div "unknown 50% (287 kW) delayed" at bounding box center [714, 132] width 79 height 37
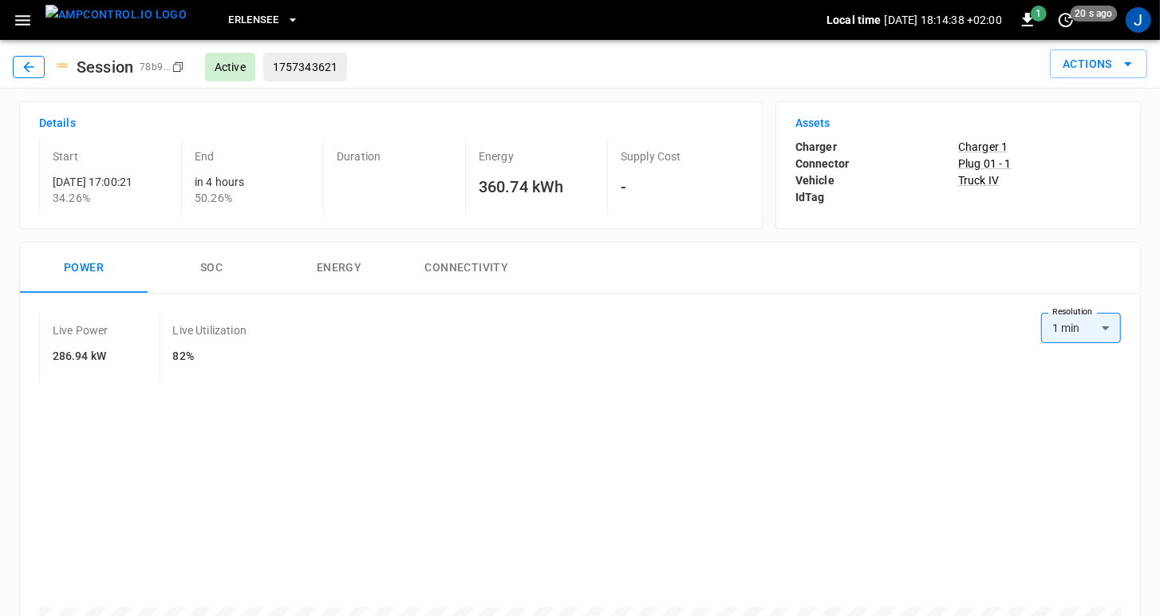
click at [30, 72] on icon "button" at bounding box center [29, 67] width 16 height 16
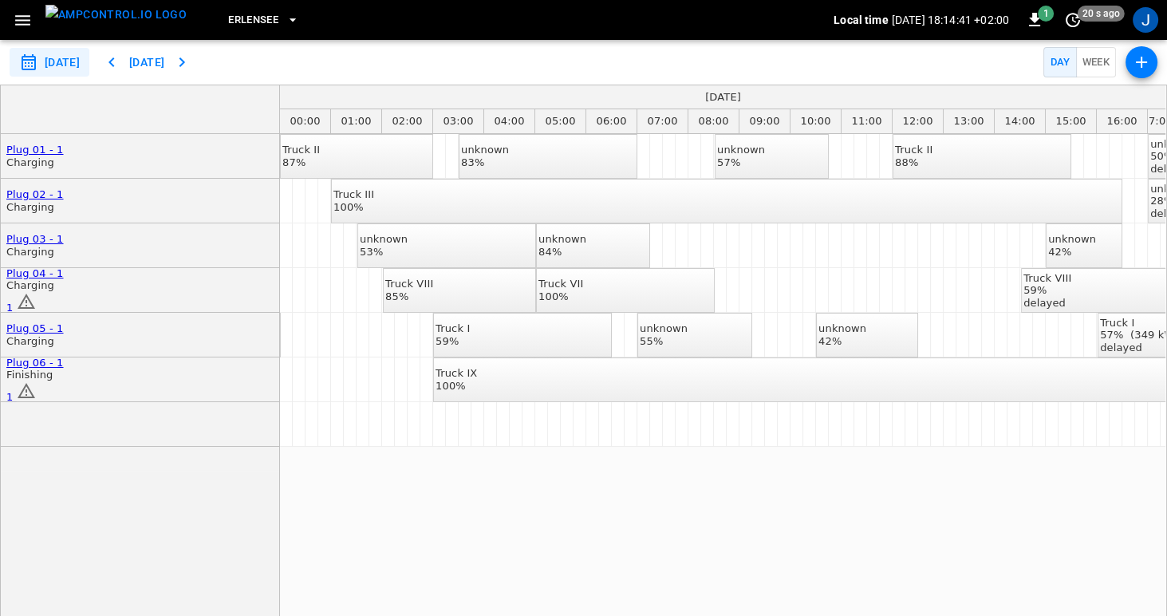
click at [1086, 58] on button "Week" at bounding box center [1096, 62] width 41 height 31
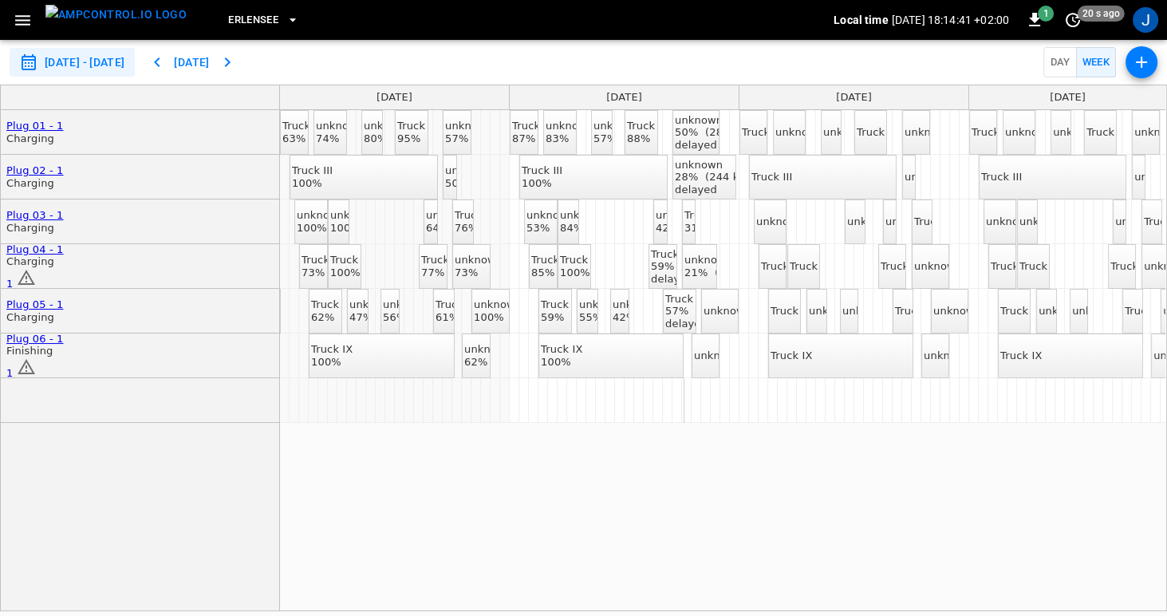
type input "**********"
click at [759, 136] on div "Truck II" at bounding box center [760, 132] width 37 height 13
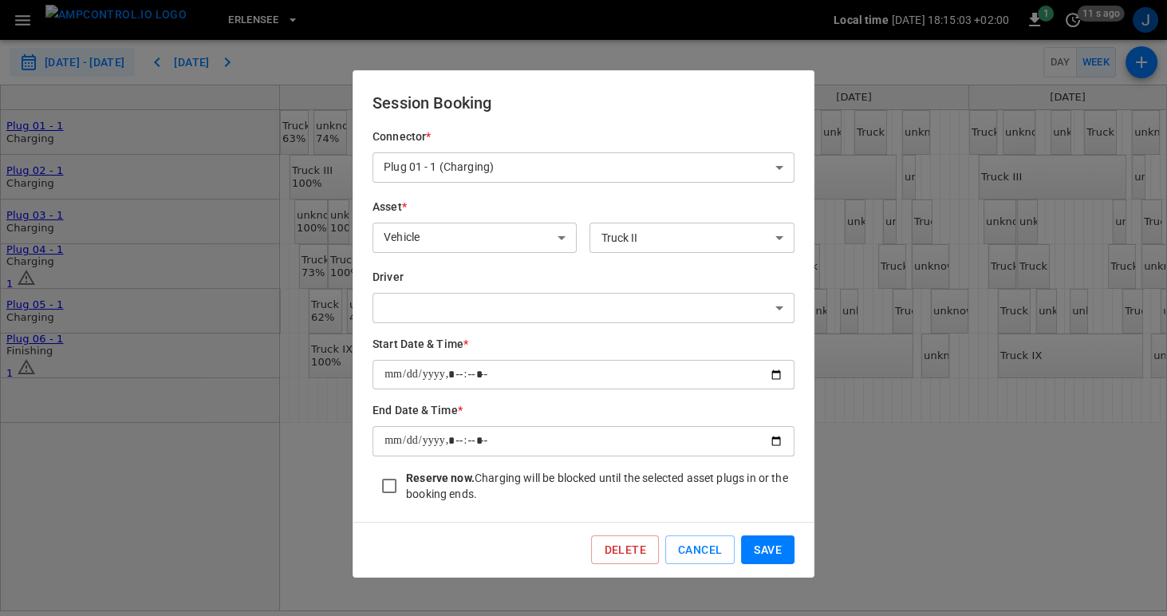
type input "**********"
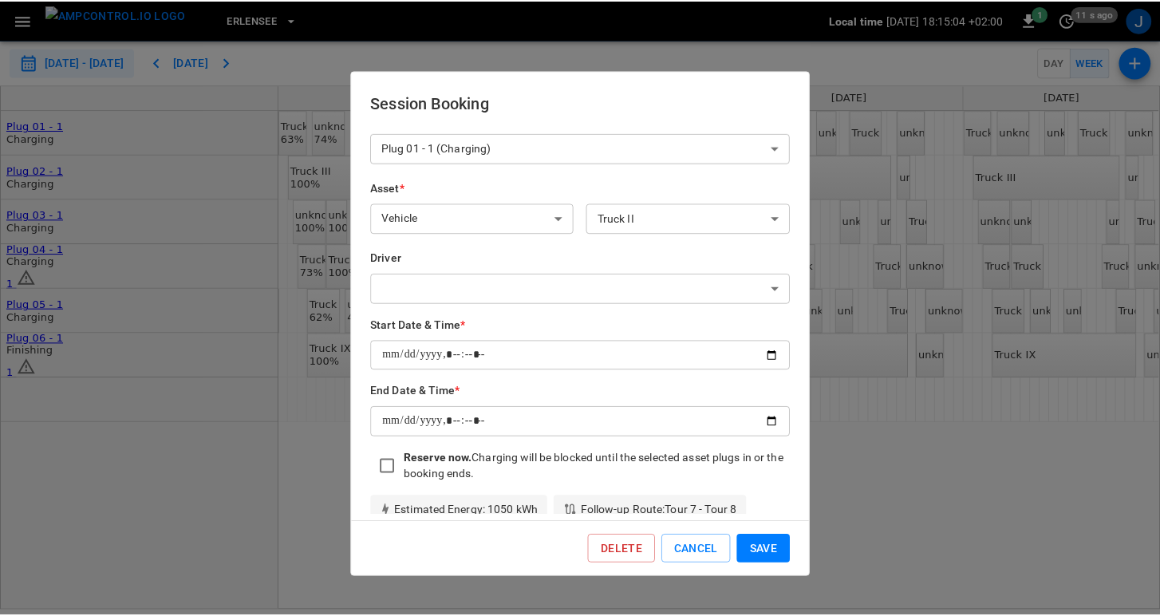
scroll to position [40, 0]
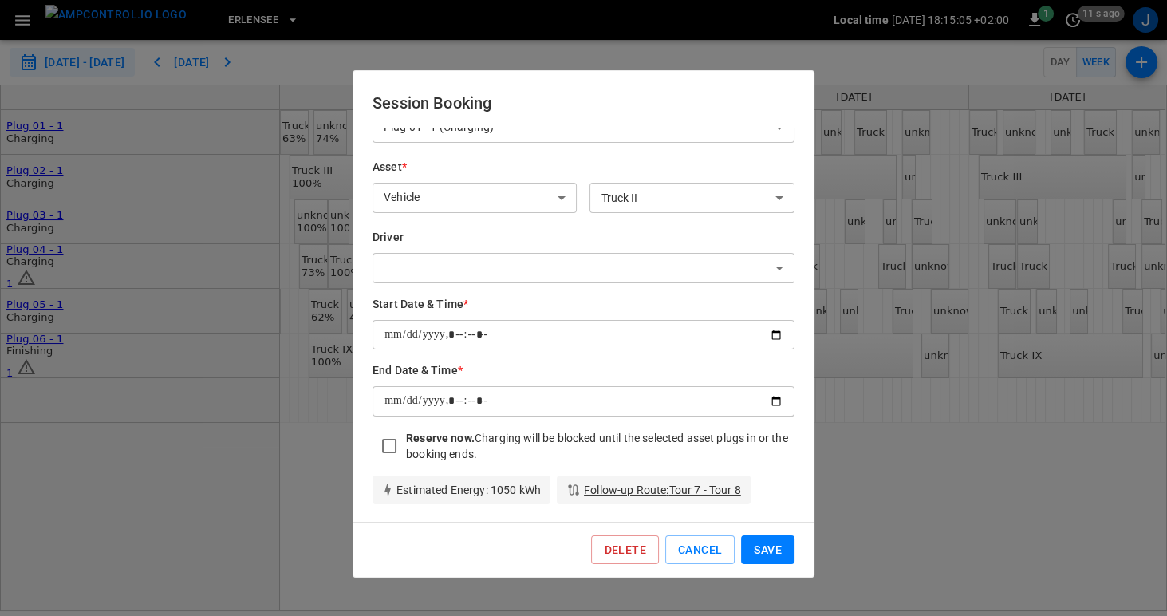
click at [638, 489] on link "Follow-up Route : Tour 7 - Tour 8" at bounding box center [662, 490] width 157 height 16
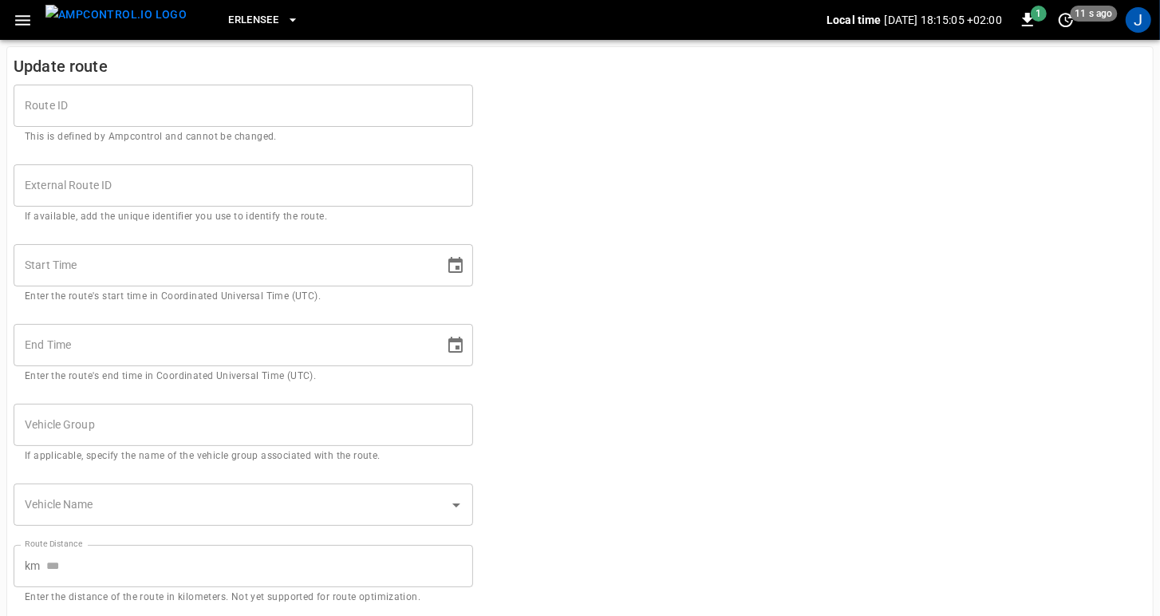
type input "**********"
type input "***"
type input "*****"
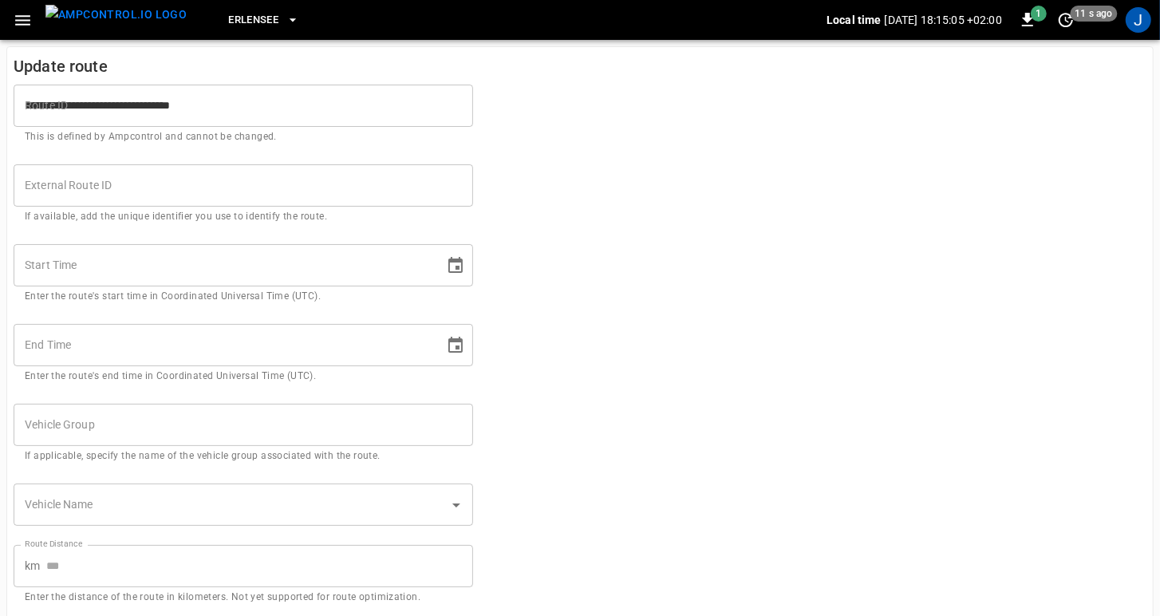
type input "**"
type input "**********"
type input "********"
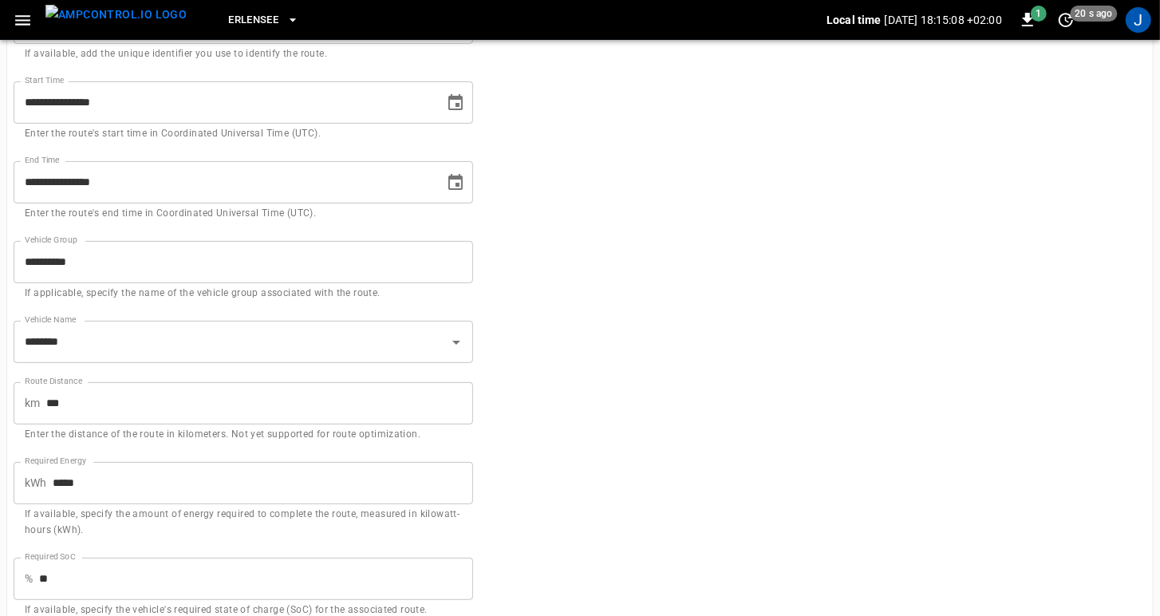
scroll to position [202, 0]
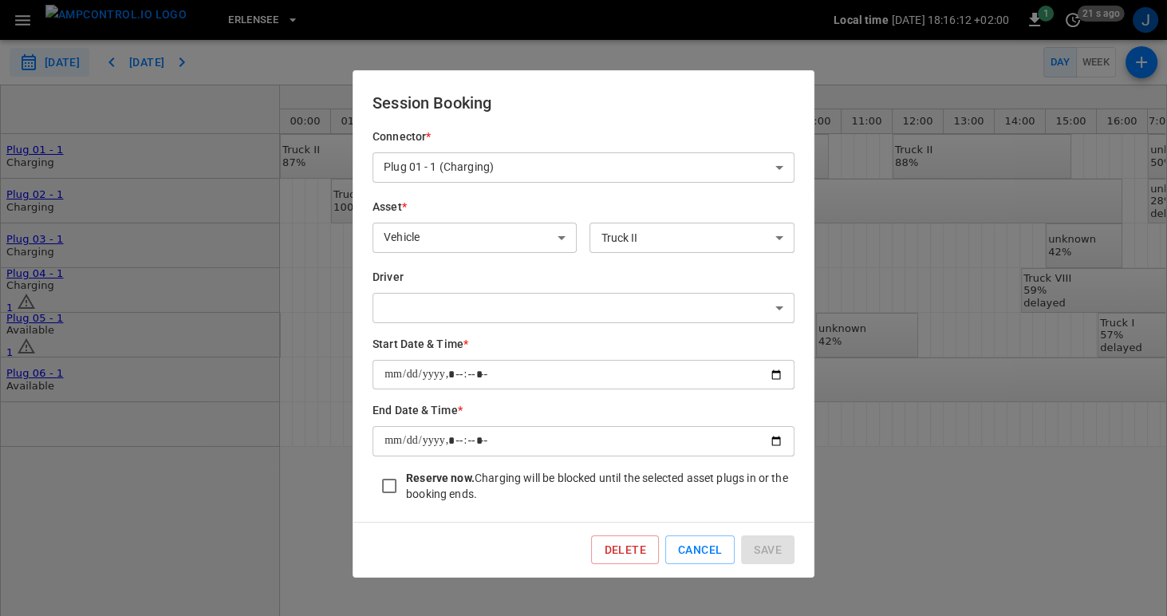
type input "**********"
click at [708, 548] on button "Cancel" at bounding box center [699, 550] width 69 height 30
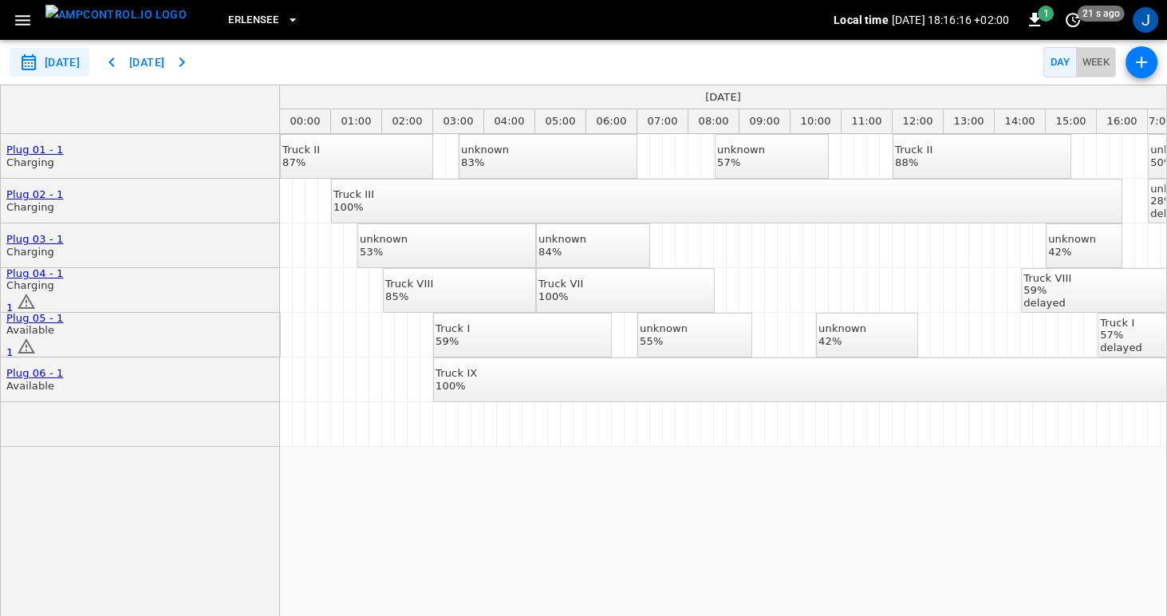
click at [1094, 65] on button "Week" at bounding box center [1096, 62] width 41 height 31
type input "**********"
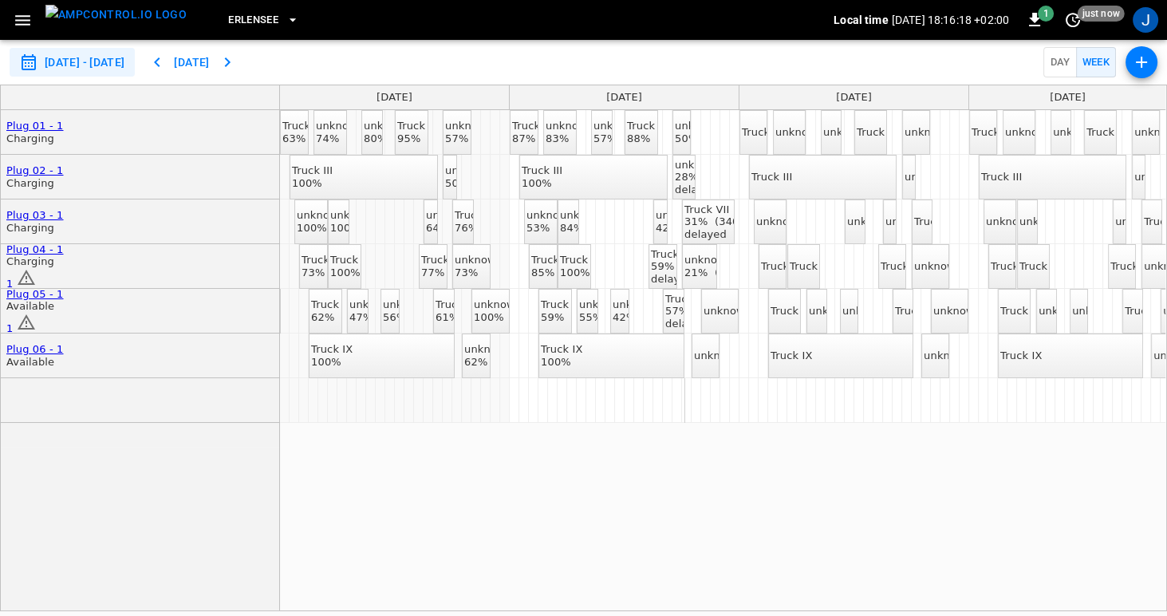
click at [686, 134] on div "unknown 50% (293 kW)" at bounding box center [714, 132] width 79 height 25
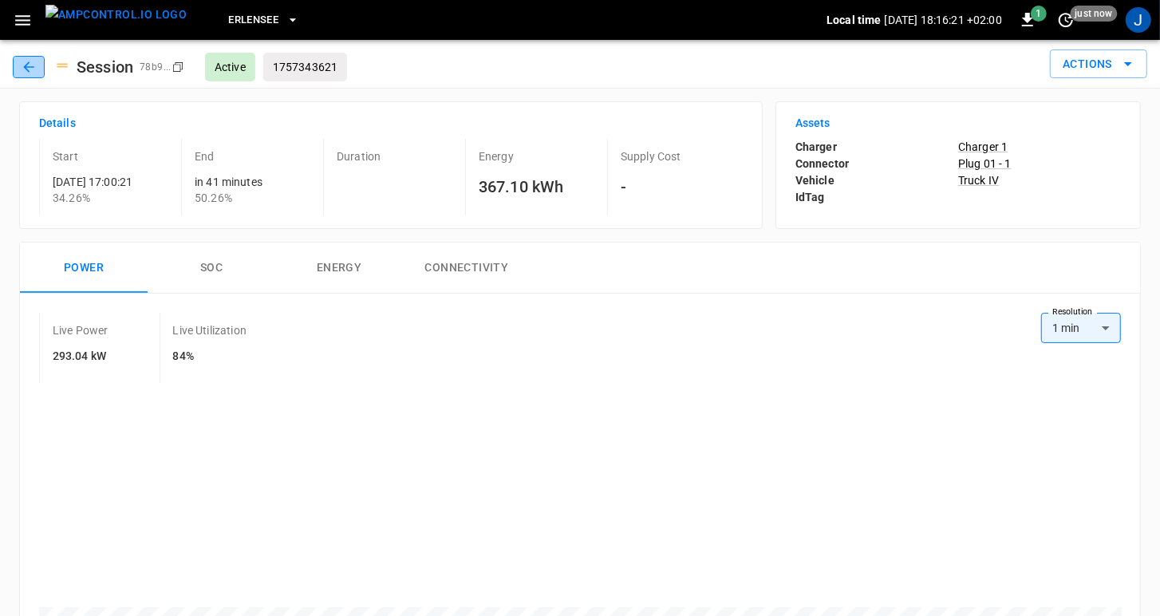
click at [16, 66] on button "button" at bounding box center [29, 67] width 32 height 22
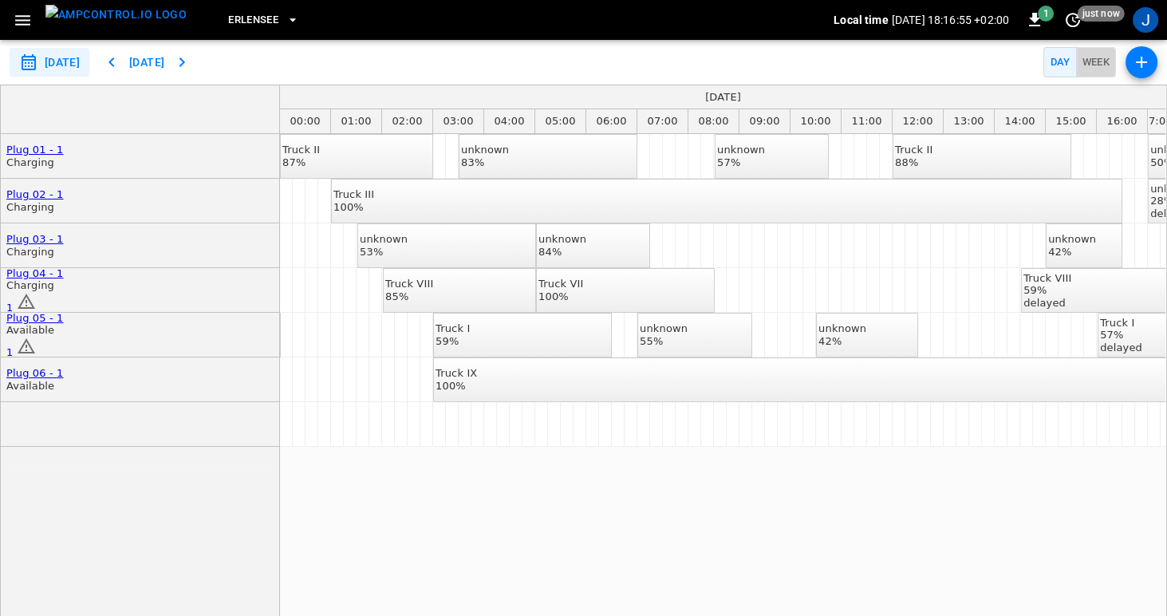
click at [1095, 62] on button "Week" at bounding box center [1096, 62] width 41 height 31
type input "**********"
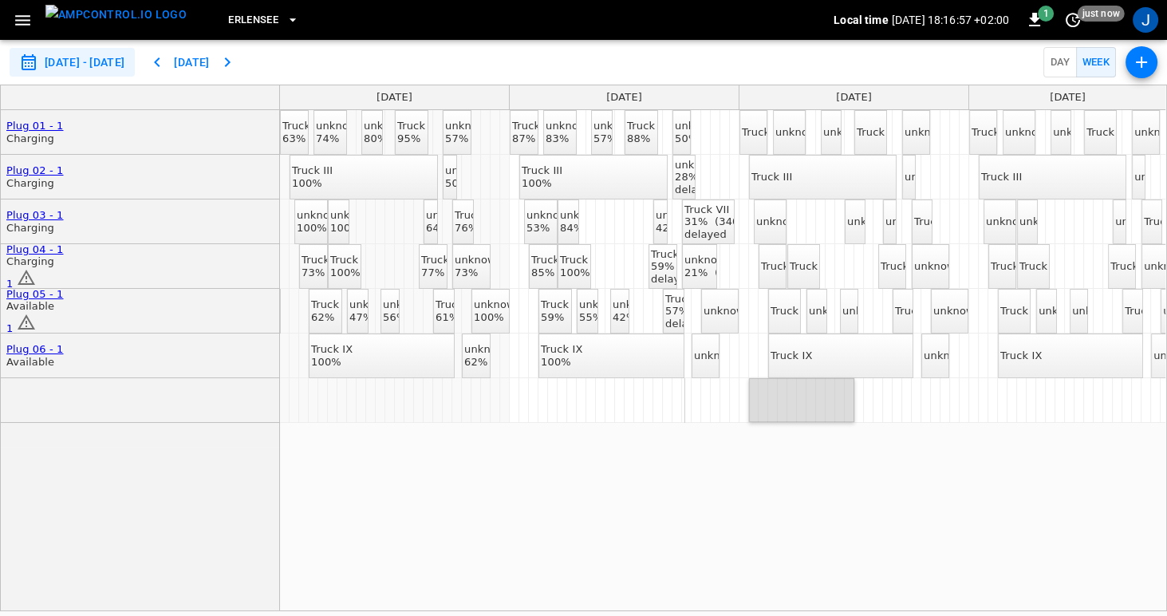
drag, startPoint x: 845, startPoint y: 413, endPoint x: 755, endPoint y: 396, distance: 91.8
click at [742, 396] on div "Truck II 63% unknown 74% unknown 80% Truck II 95% unknown 57% Truck II 87% unkn…" at bounding box center [1084, 266] width 1608 height 313
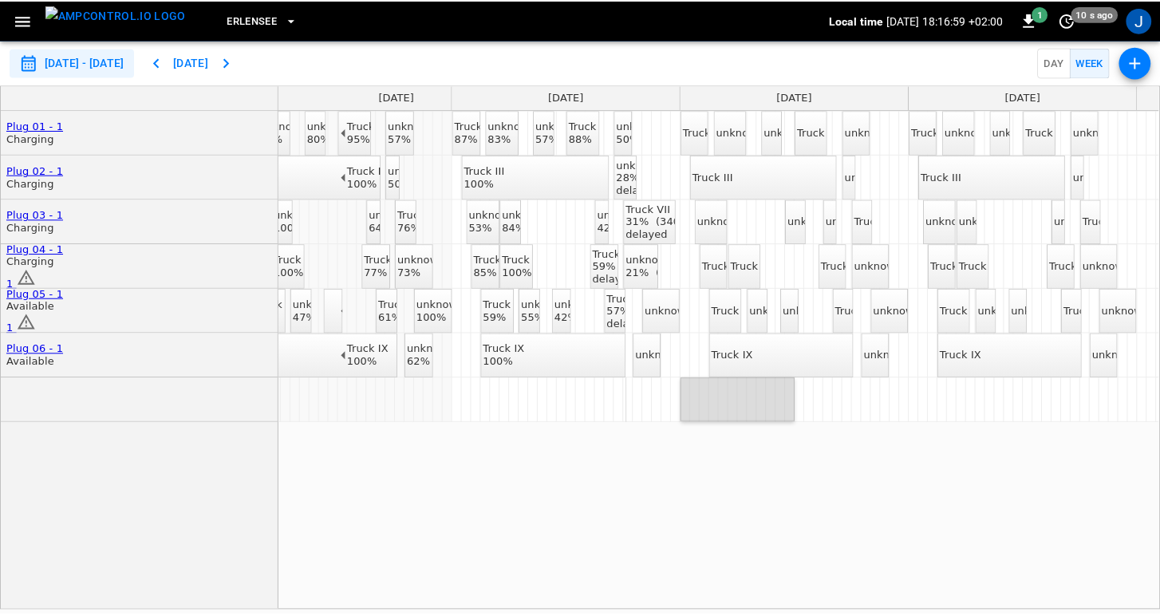
scroll to position [0, 52]
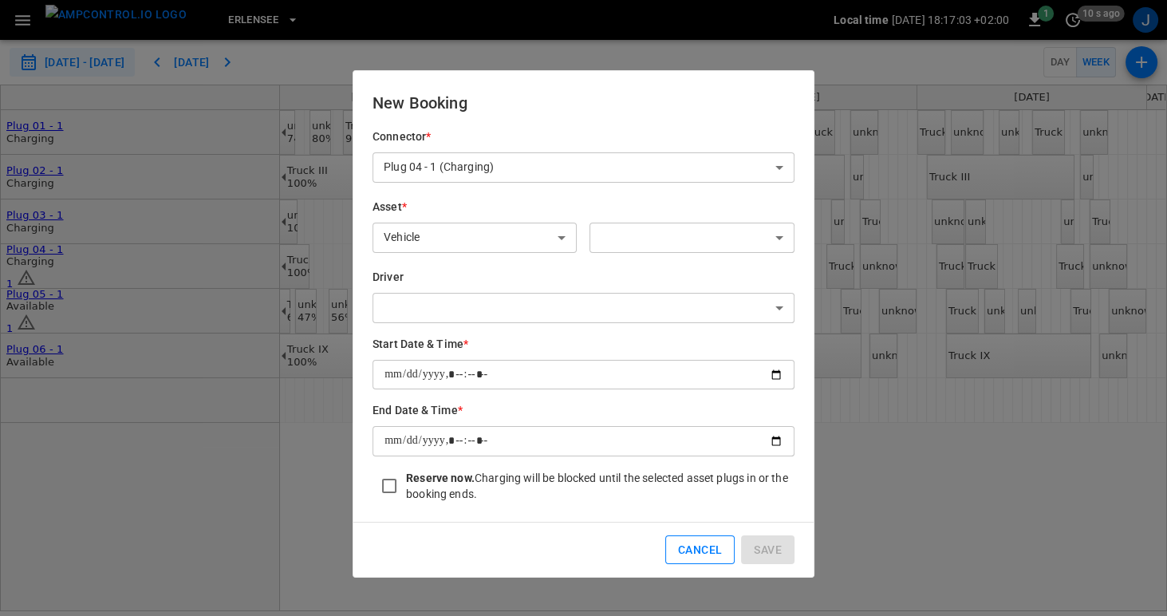
click at [691, 544] on button "Cancel" at bounding box center [699, 550] width 69 height 30
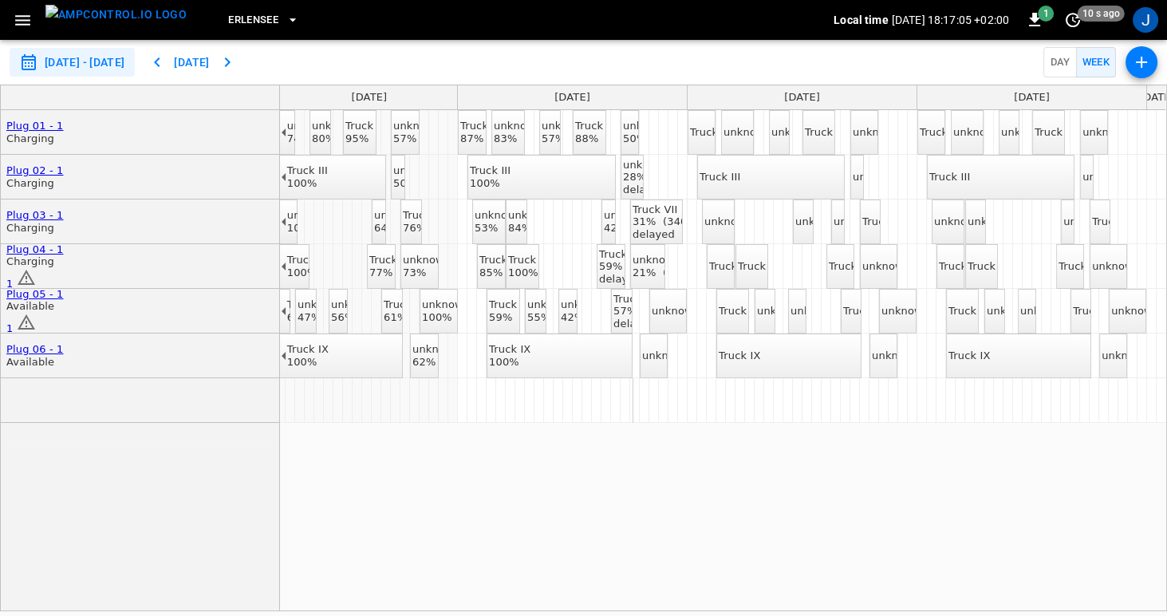
click at [650, 216] on div "Truck VII" at bounding box center [671, 209] width 79 height 13
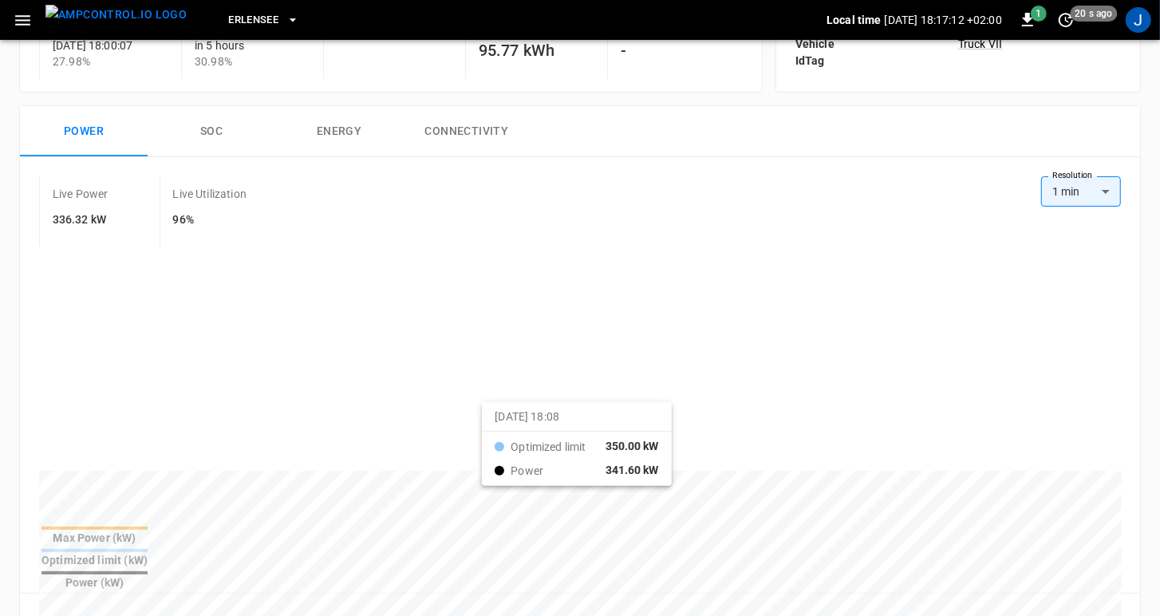
scroll to position [85, 0]
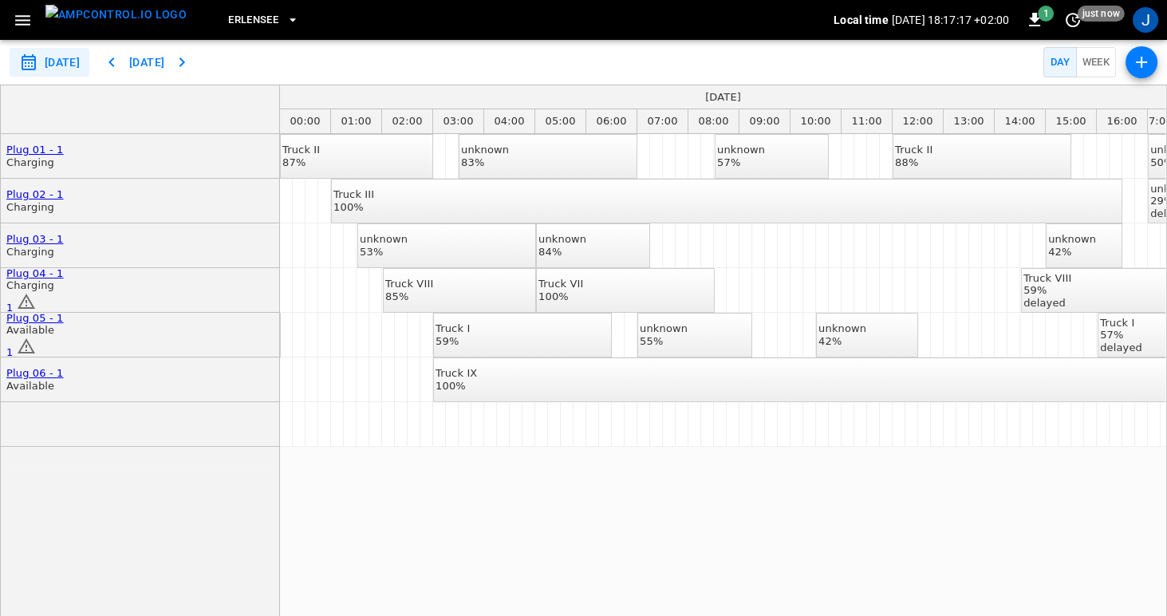
click at [1087, 61] on button "Week" at bounding box center [1096, 62] width 41 height 31
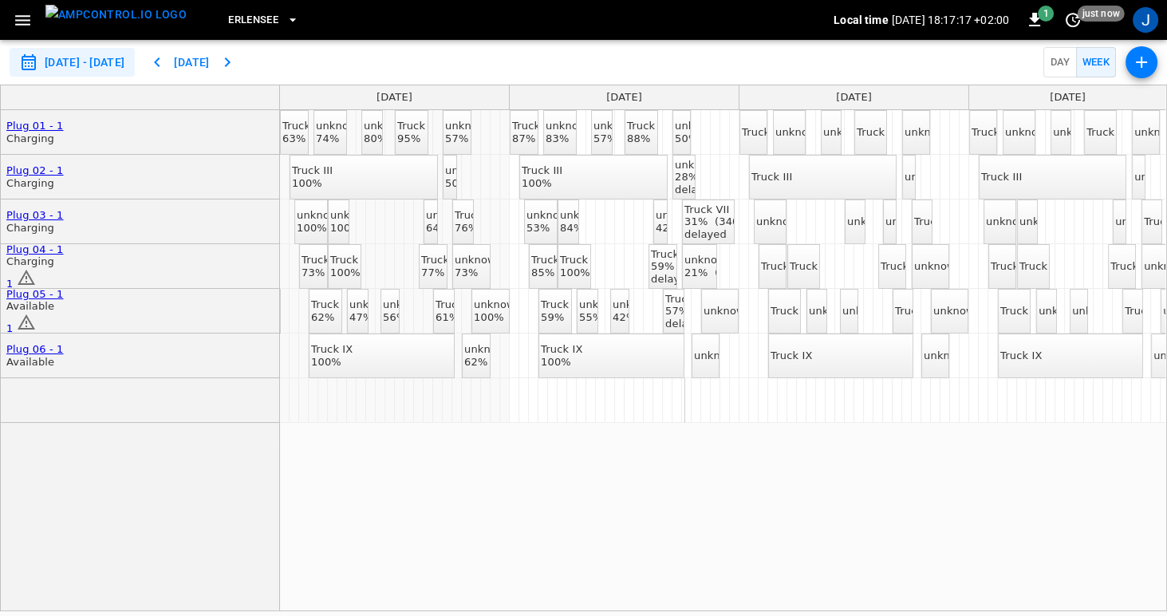
type input "**********"
drag, startPoint x: 725, startPoint y: 219, endPoint x: 742, endPoint y: 221, distance: 17.6
click at [742, 221] on div "Truck II 63% unknown 74% unknown 80% Truck II 95% unknown 57% Truck II 87% unkn…" at bounding box center [1084, 266] width 1608 height 313
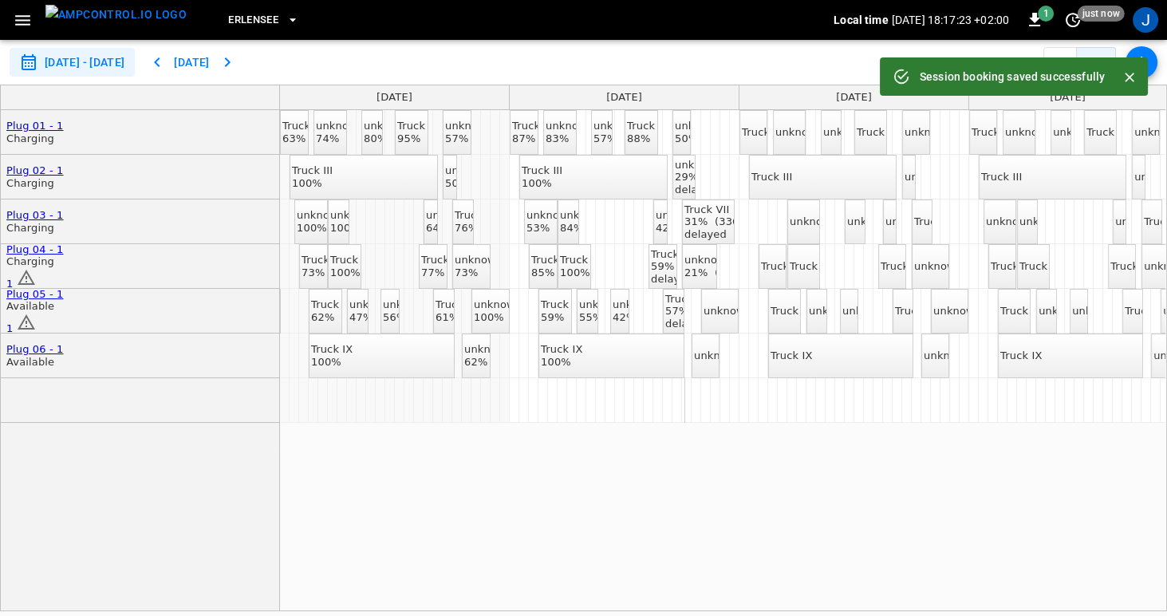
click at [715, 216] on div "Truck VII" at bounding box center [723, 209] width 79 height 13
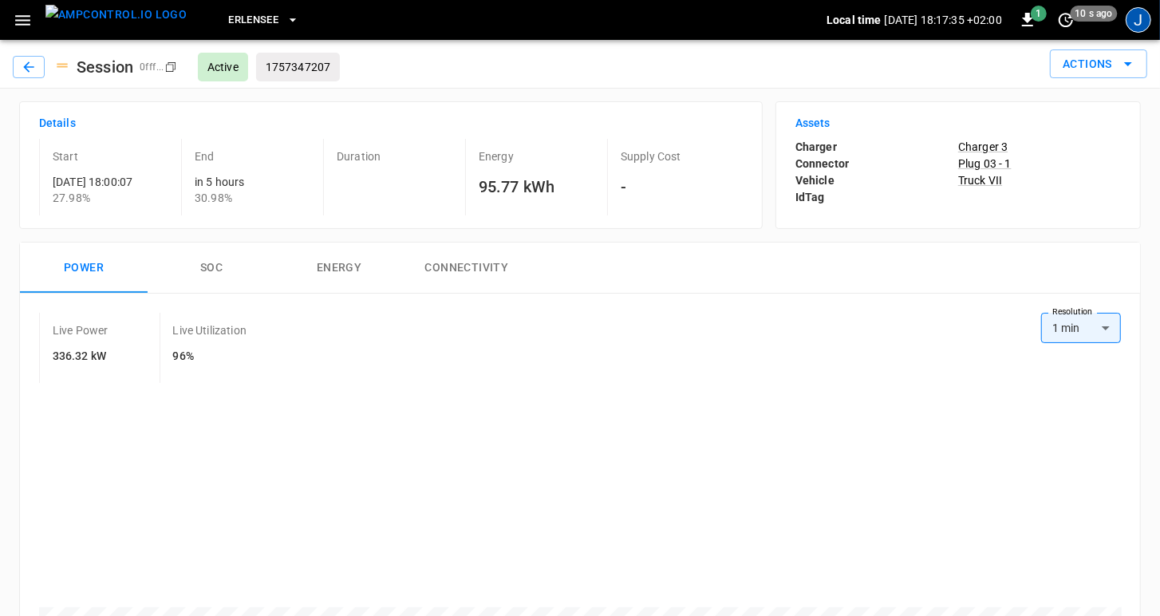
click at [1141, 21] on div "J" at bounding box center [1138, 20] width 26 height 26
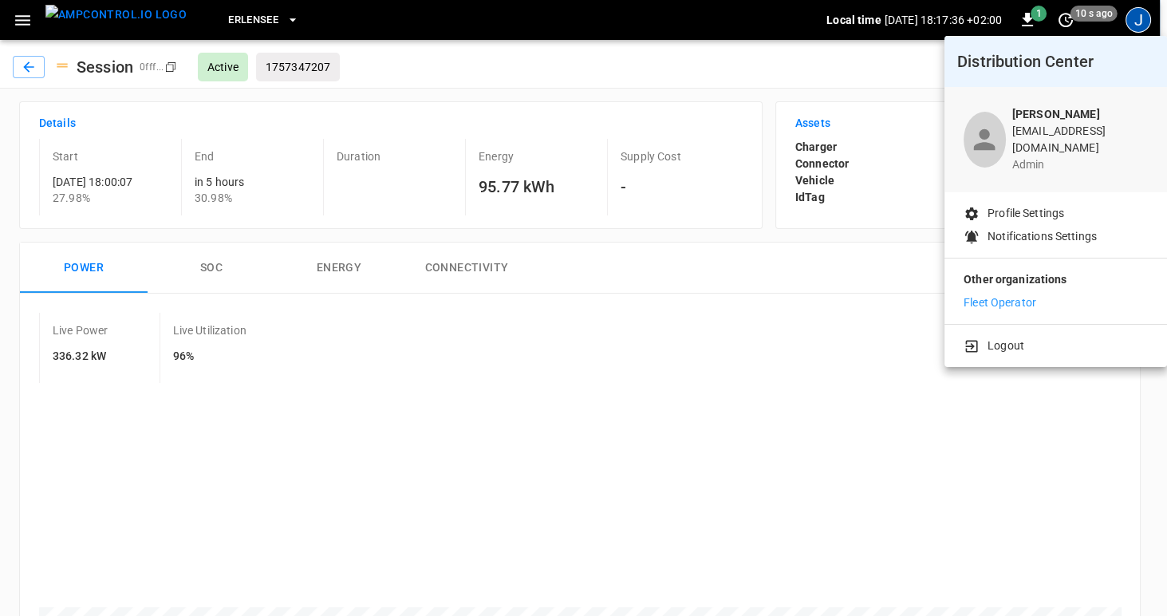
click at [1141, 21] on div at bounding box center [583, 308] width 1167 height 616
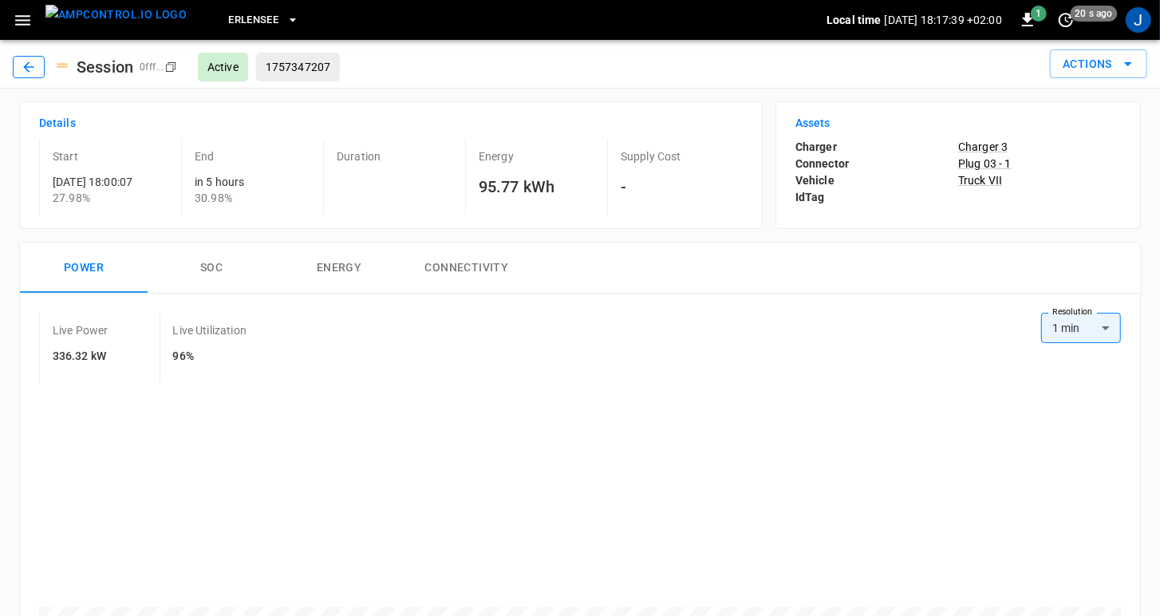
click at [32, 66] on icon "button" at bounding box center [28, 66] width 10 height 10
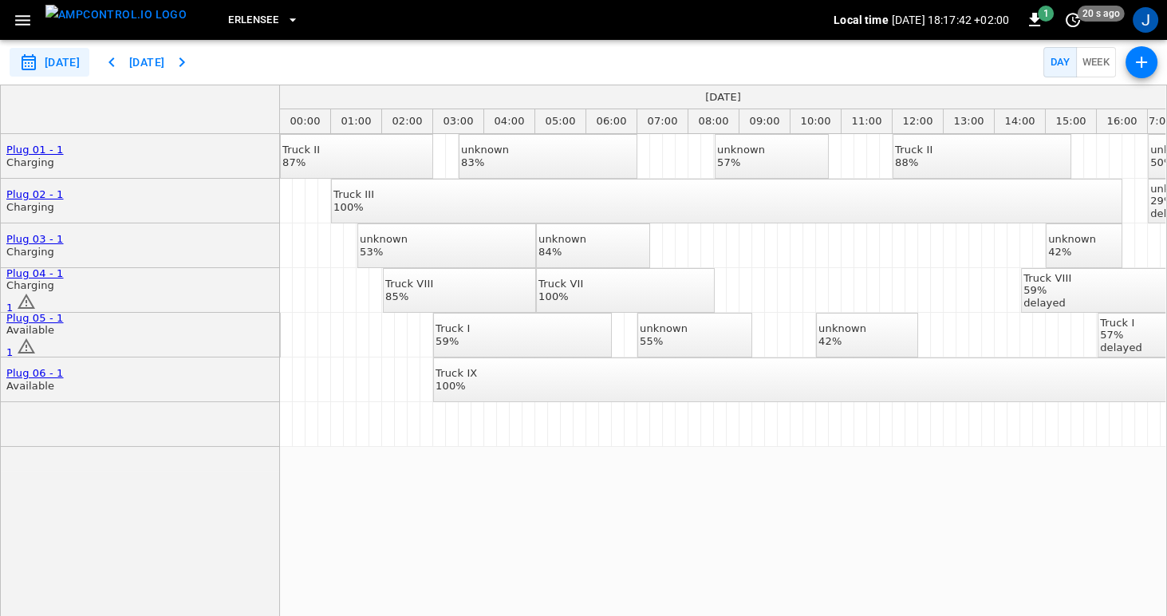
click at [36, 293] on icon "scheduler rows" at bounding box center [26, 301] width 19 height 19
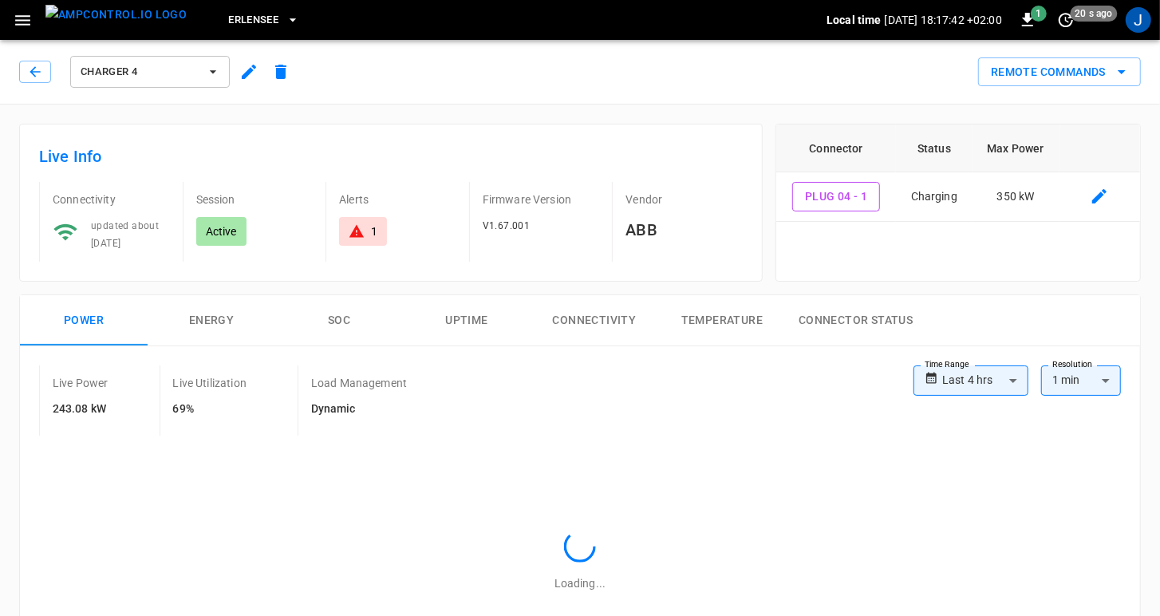
type input "**********"
click at [31, 73] on icon "button" at bounding box center [35, 71] width 10 height 10
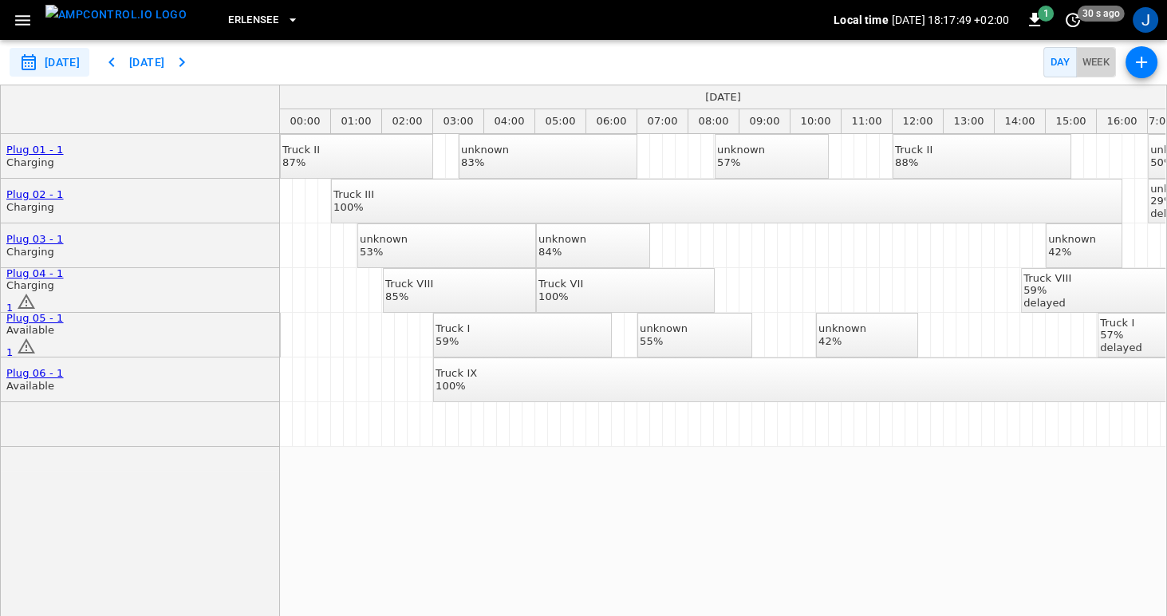
click at [1096, 65] on button "Week" at bounding box center [1096, 62] width 41 height 31
type input "**********"
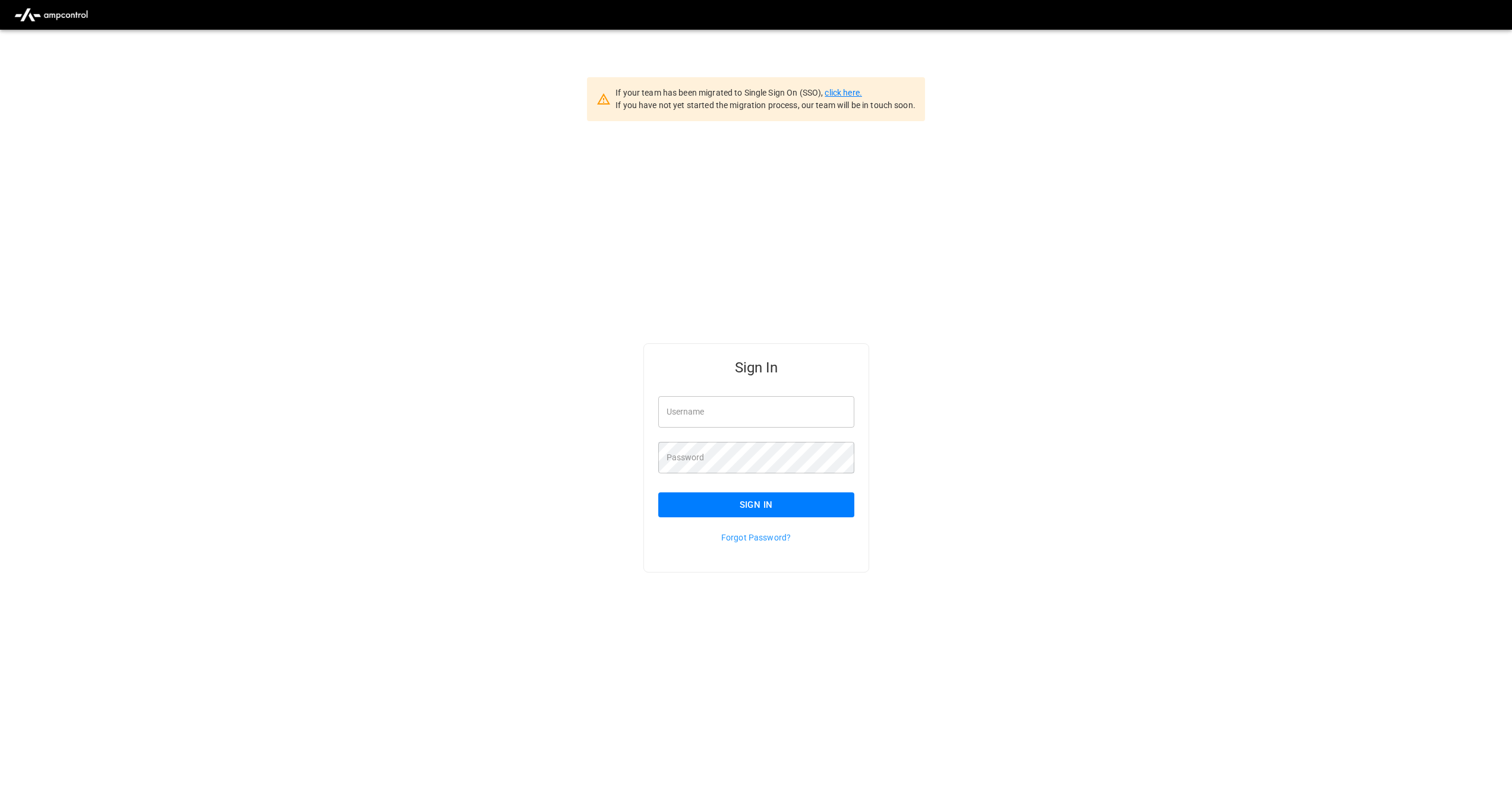
click at [851, 92] on link "click here." at bounding box center [842, 92] width 36 height 10
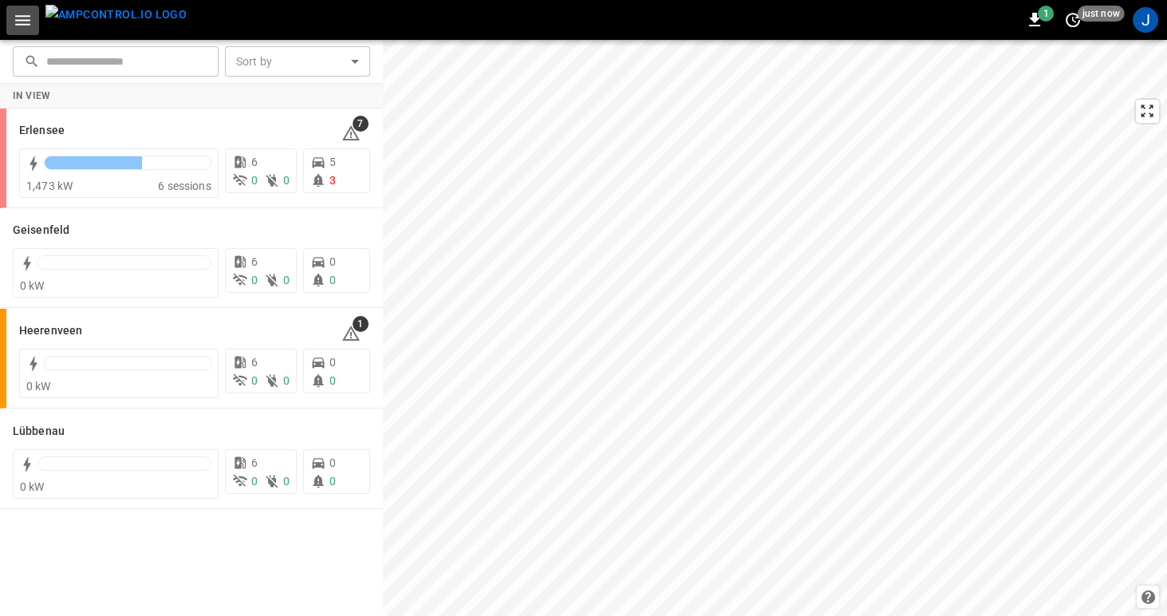
click at [23, 15] on icon "button" at bounding box center [22, 20] width 15 height 10
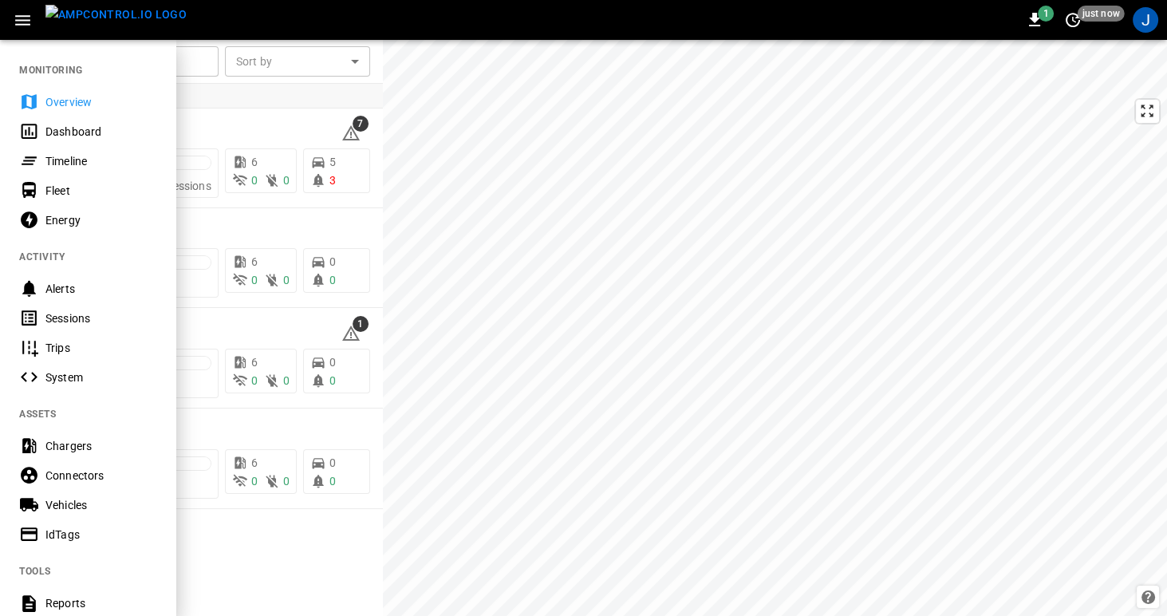
click at [57, 165] on div "Timeline" at bounding box center [100, 161] width 111 height 16
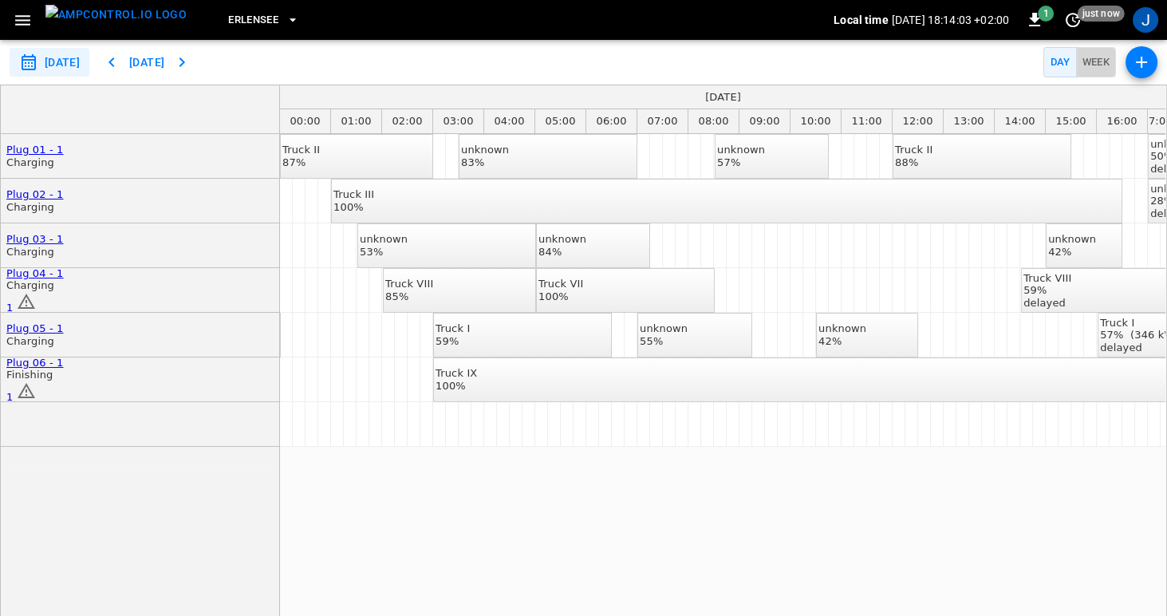
click at [1097, 75] on button "Week" at bounding box center [1096, 62] width 41 height 31
type input "**********"
